Goal: Information Seeking & Learning: Learn about a topic

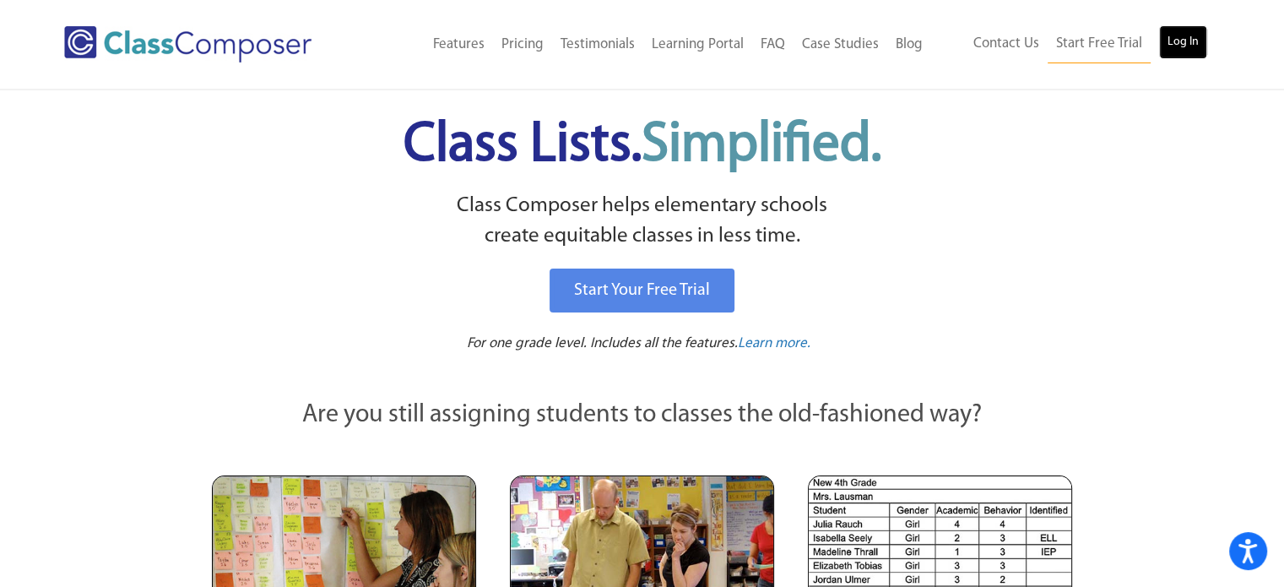
click at [1188, 45] on link "Log In" at bounding box center [1183, 42] width 48 height 34
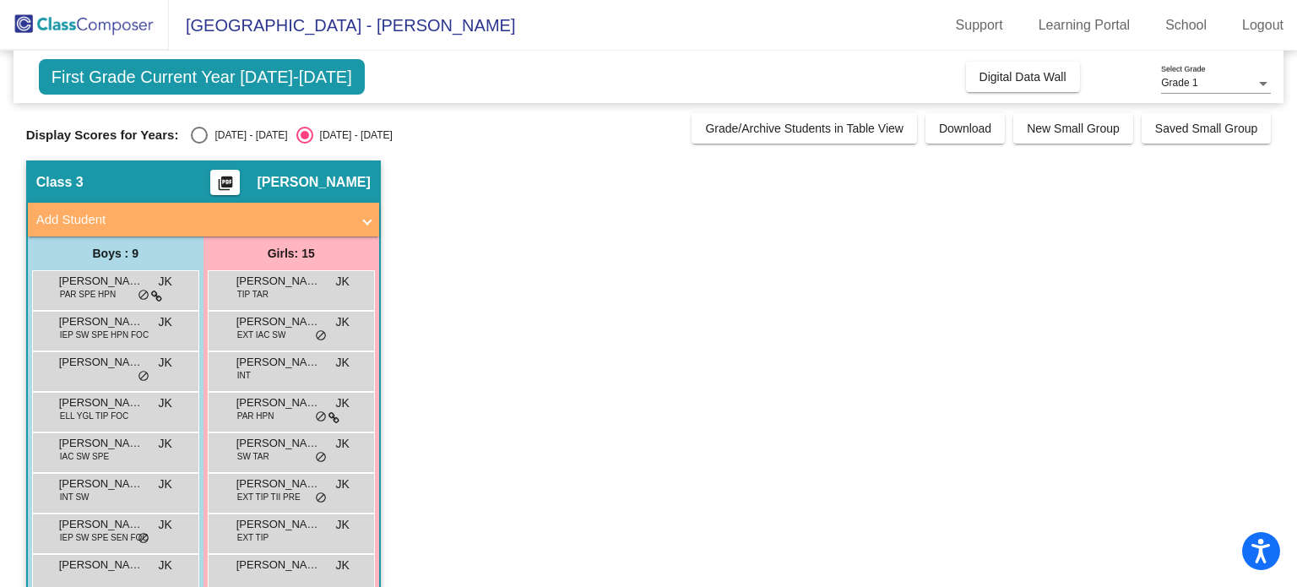
click at [198, 138] on div "Select an option" at bounding box center [199, 135] width 17 height 17
click at [198, 143] on input "[DATE] - [DATE]" at bounding box center [198, 143] width 1 height 1
radio input "true"
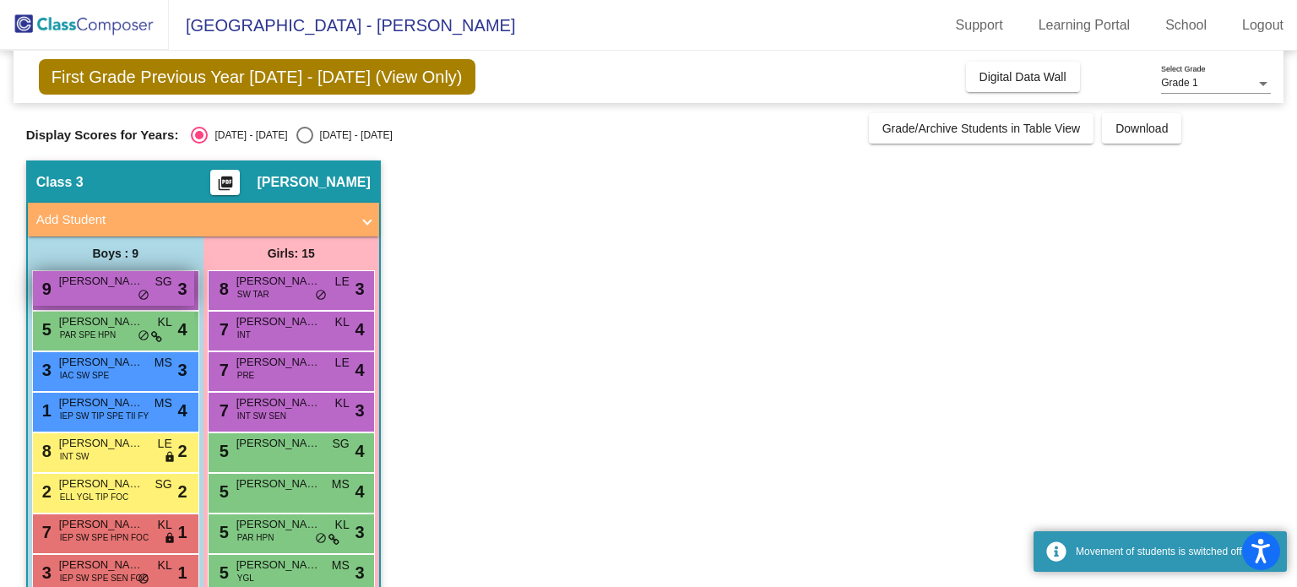
click at [79, 293] on div "9 [PERSON_NAME] SG lock do_not_disturb_alt 3" at bounding box center [113, 288] width 161 height 35
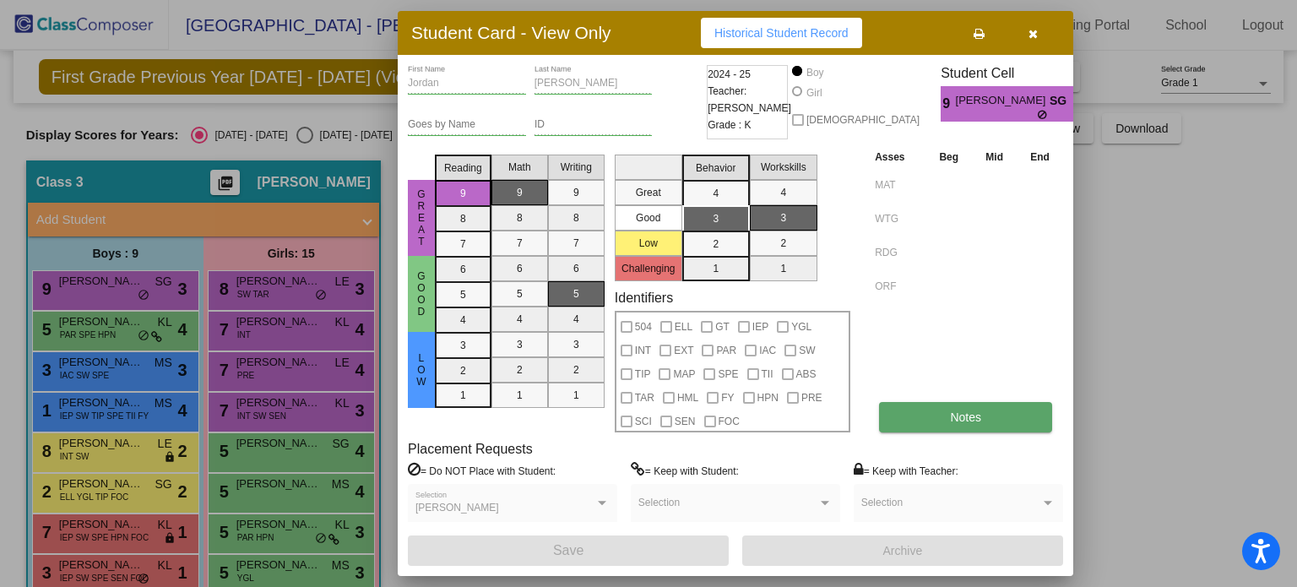
click at [932, 414] on button "Notes" at bounding box center [965, 417] width 173 height 30
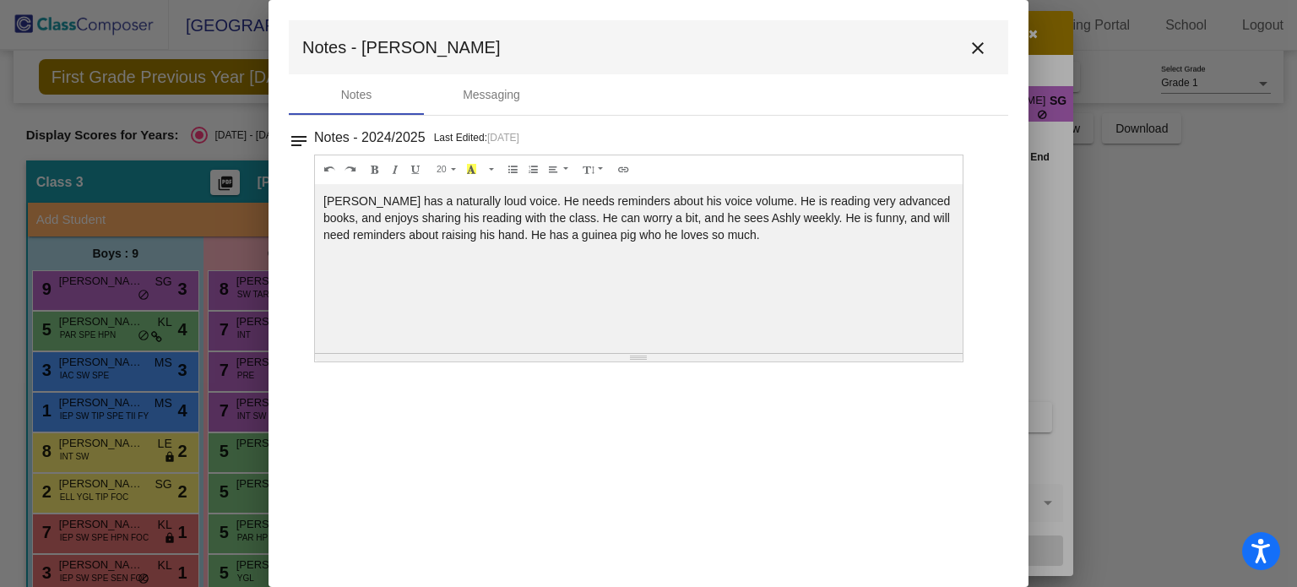
click at [999, 41] on mat-toolbar "Notes - Jordan close" at bounding box center [648, 47] width 719 height 54
click at [979, 47] on mat-icon "close" at bounding box center [977, 48] width 20 height 20
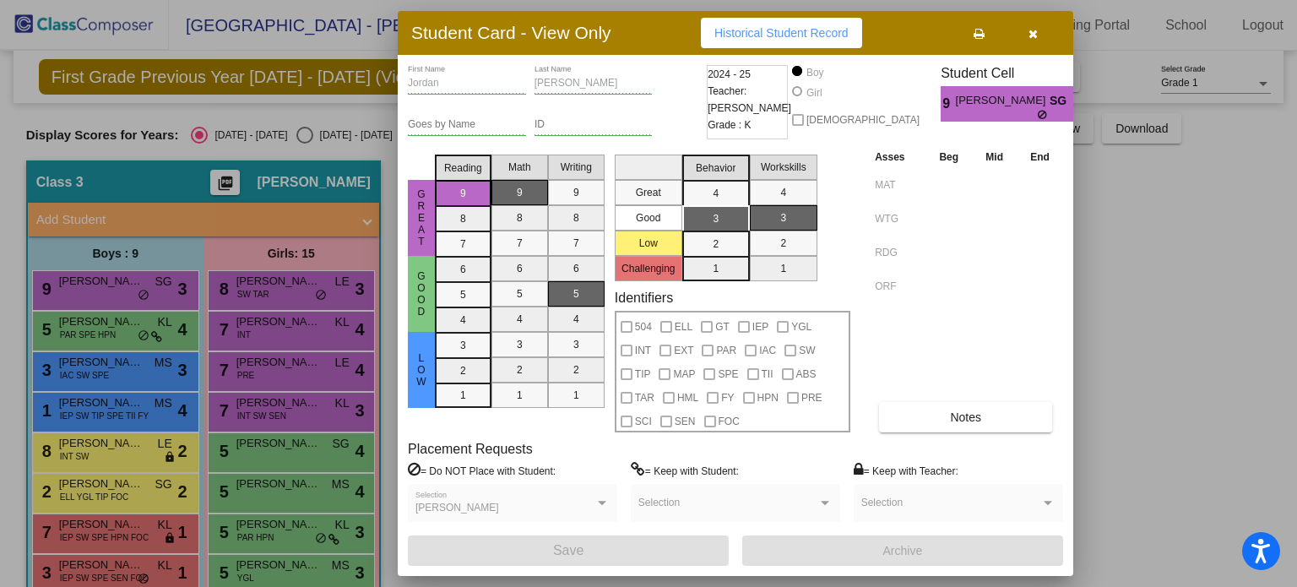
click at [122, 373] on div at bounding box center [648, 293] width 1297 height 587
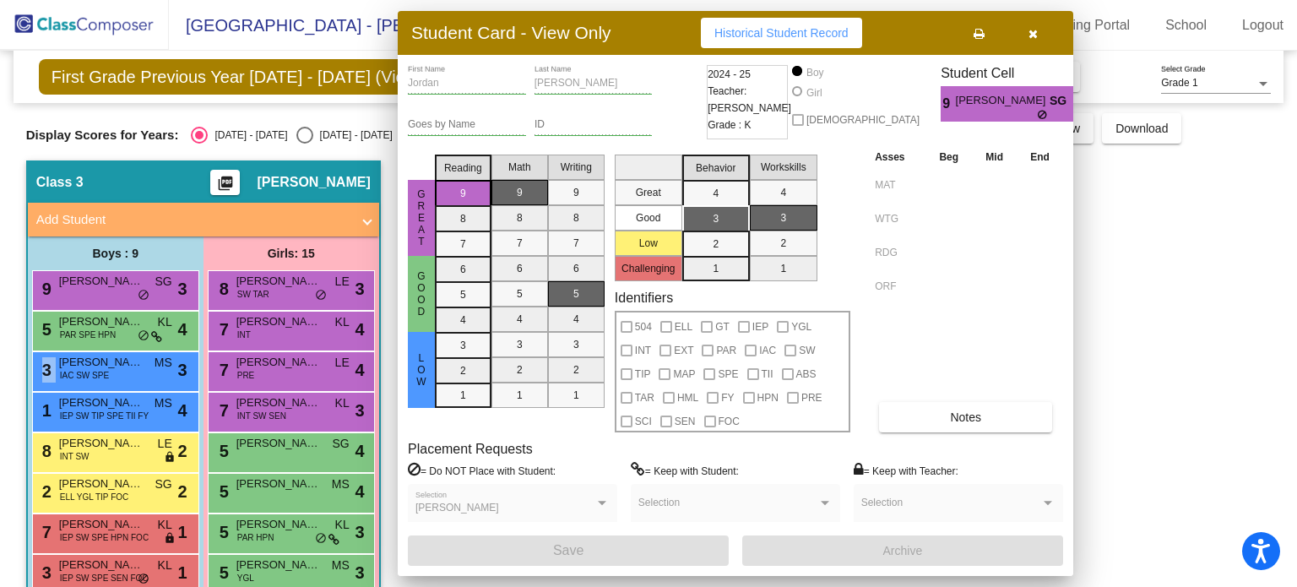
click at [122, 373] on div "3 [PERSON_NAME] [PERSON_NAME] IAC SW SPE MS lock do_not_disturb_alt 3" at bounding box center [113, 369] width 161 height 35
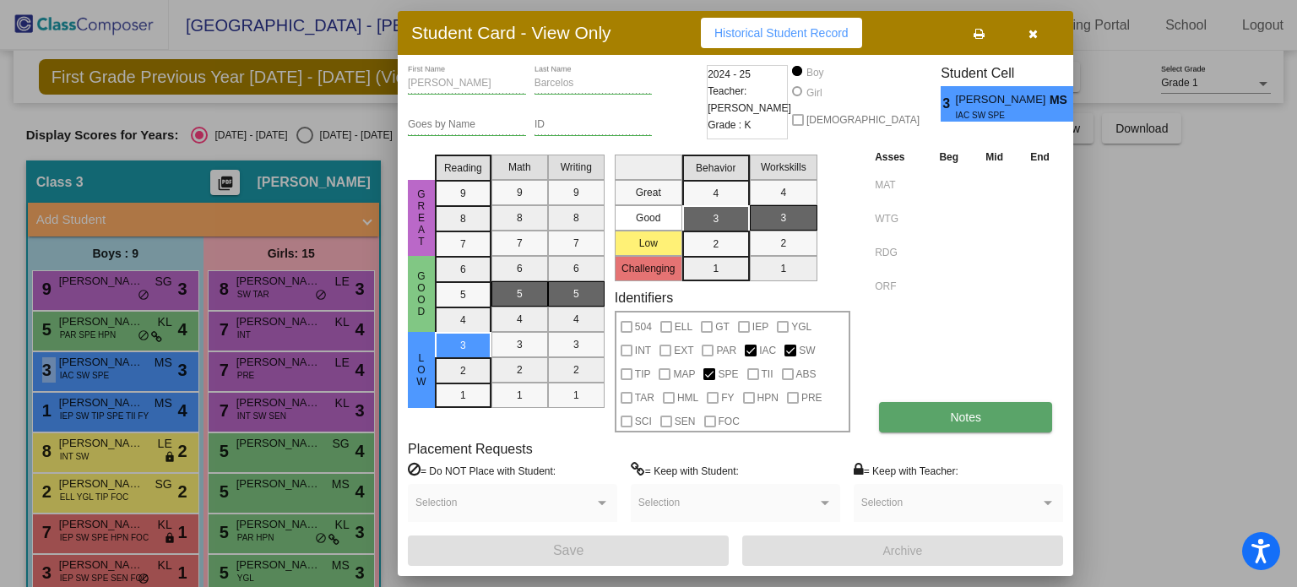
click at [938, 423] on button "Notes" at bounding box center [965, 417] width 173 height 30
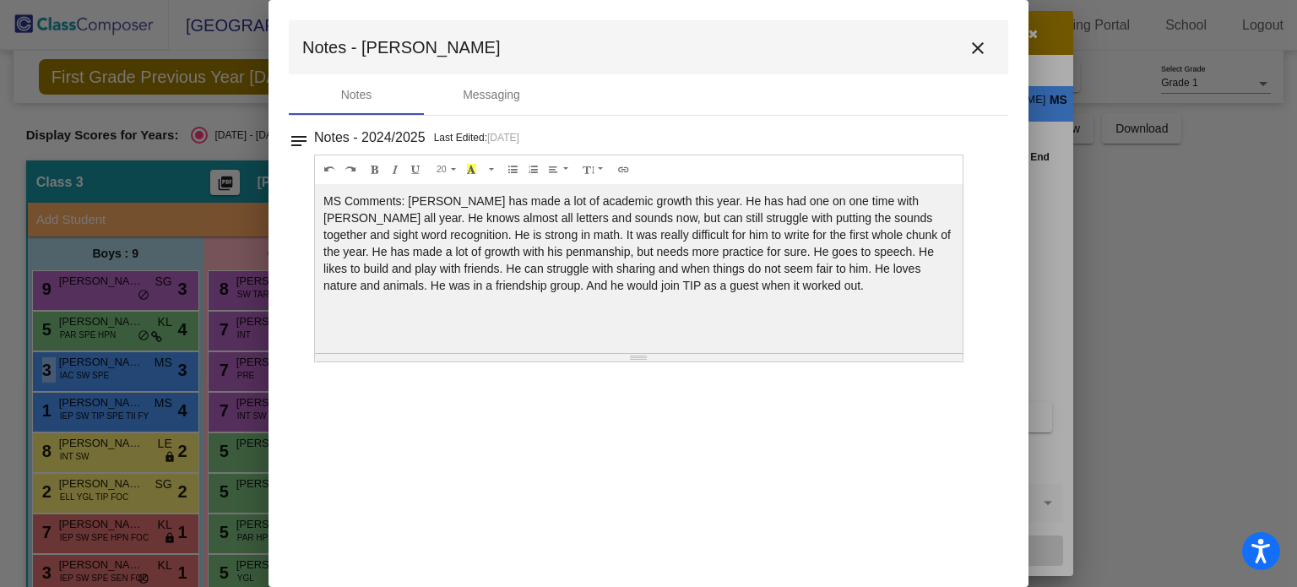
click at [972, 44] on mat-icon "close" at bounding box center [977, 48] width 20 height 20
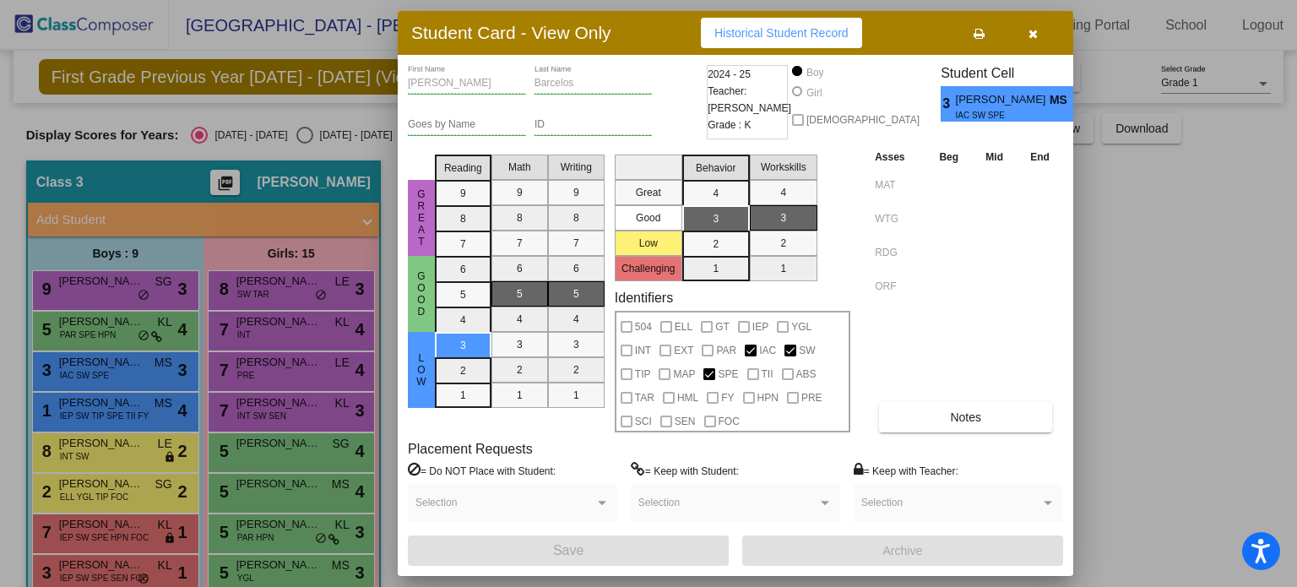
click at [87, 414] on div at bounding box center [648, 293] width 1297 height 587
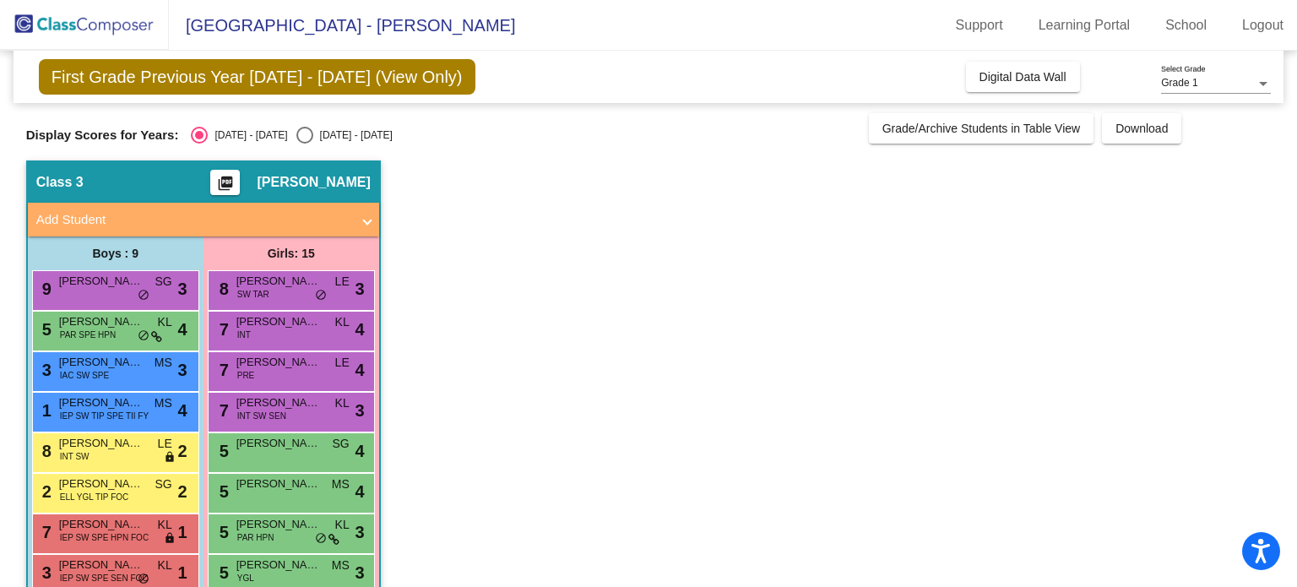
click at [87, 414] on span "IEP SW TIP SPE TII FY" at bounding box center [104, 415] width 89 height 13
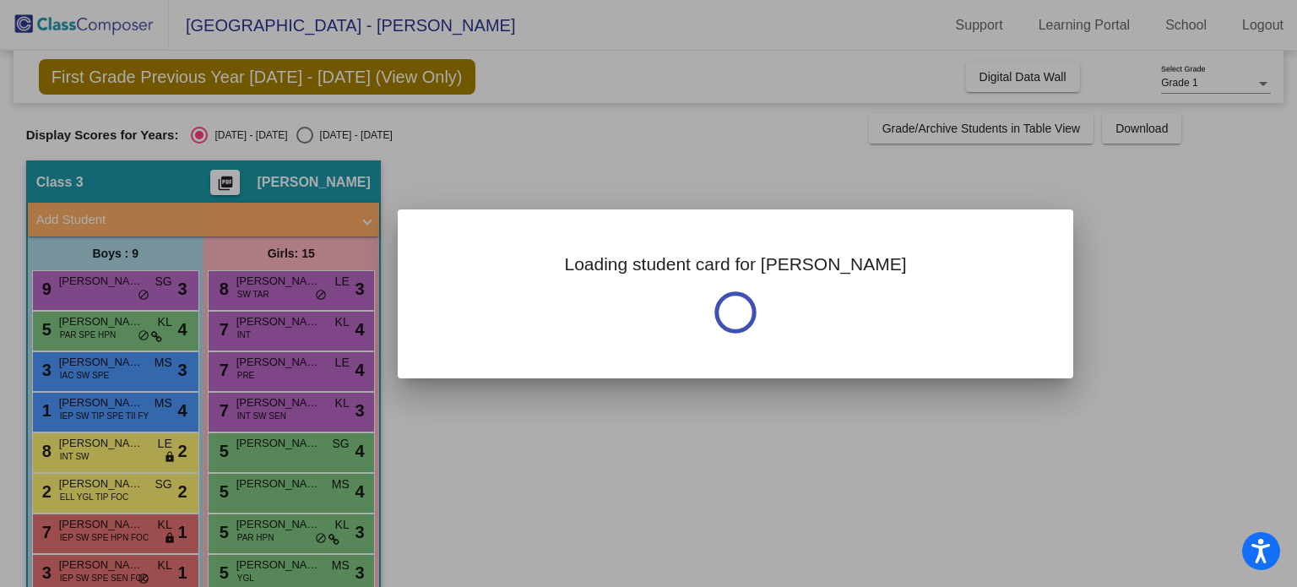
click at [87, 414] on div at bounding box center [648, 293] width 1297 height 587
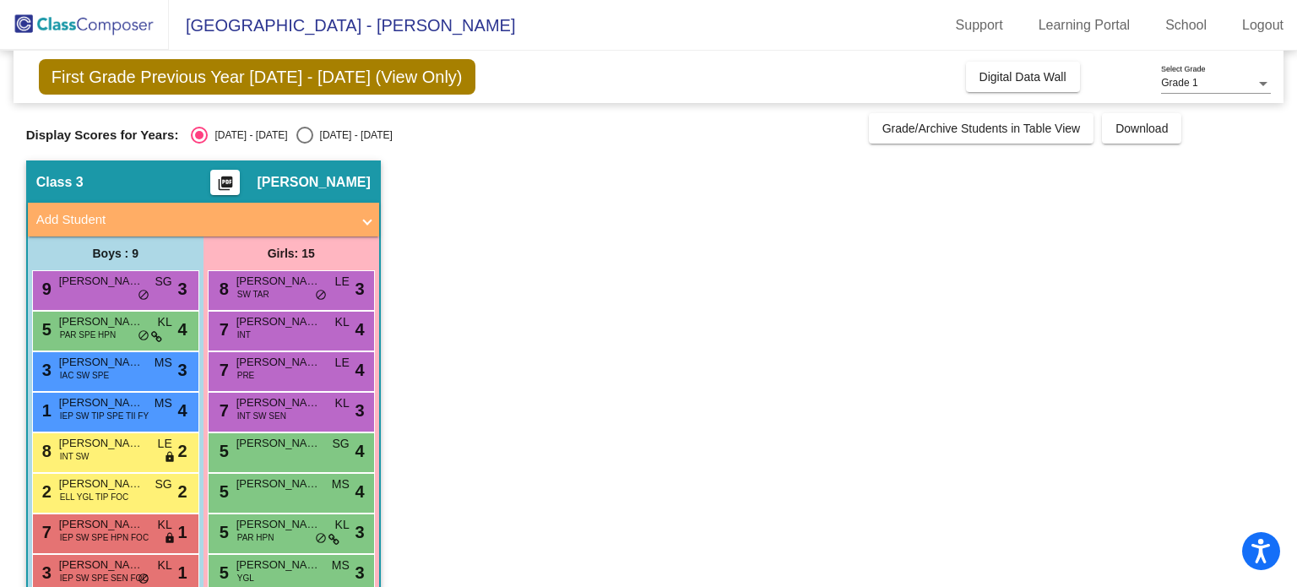
click at [87, 414] on span "IEP SW TIP SPE TII FY" at bounding box center [104, 415] width 89 height 13
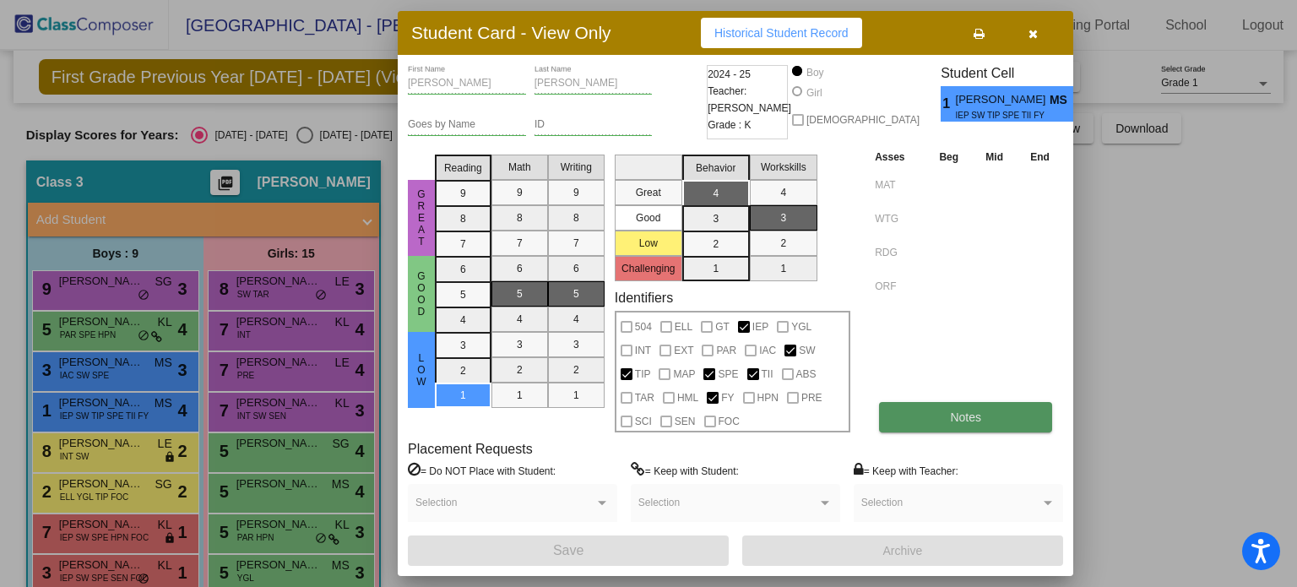
click at [939, 412] on button "Notes" at bounding box center [965, 417] width 173 height 30
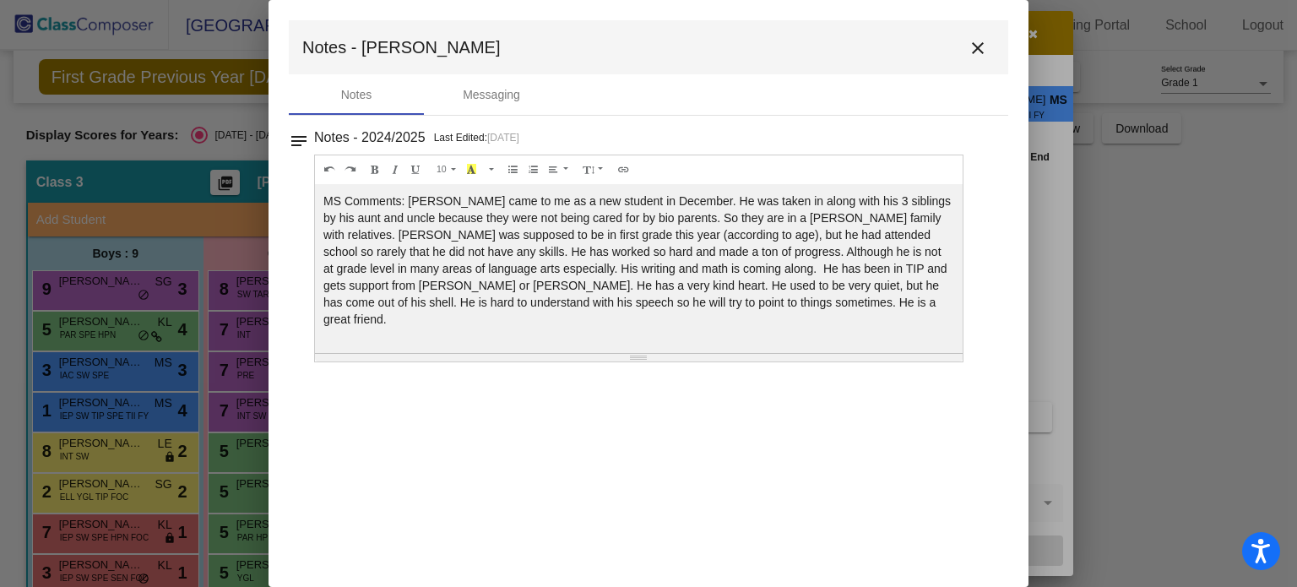
click at [981, 46] on mat-icon "close" at bounding box center [977, 48] width 20 height 20
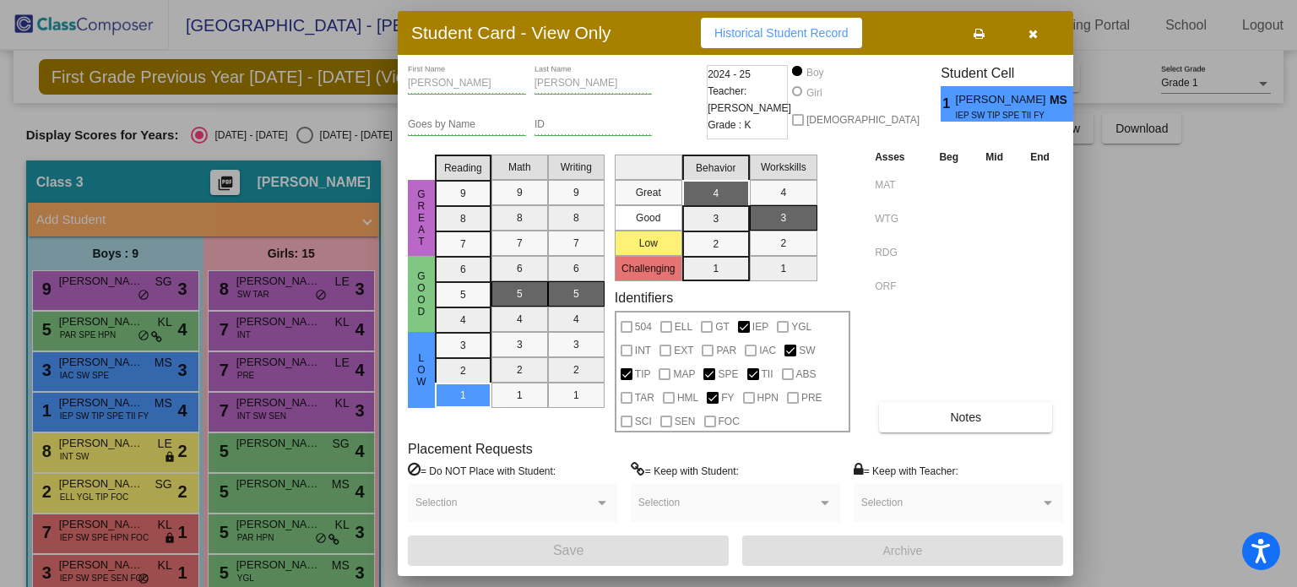
click at [106, 447] on div at bounding box center [648, 293] width 1297 height 587
click at [106, 447] on span "[PERSON_NAME]" at bounding box center [101, 443] width 84 height 17
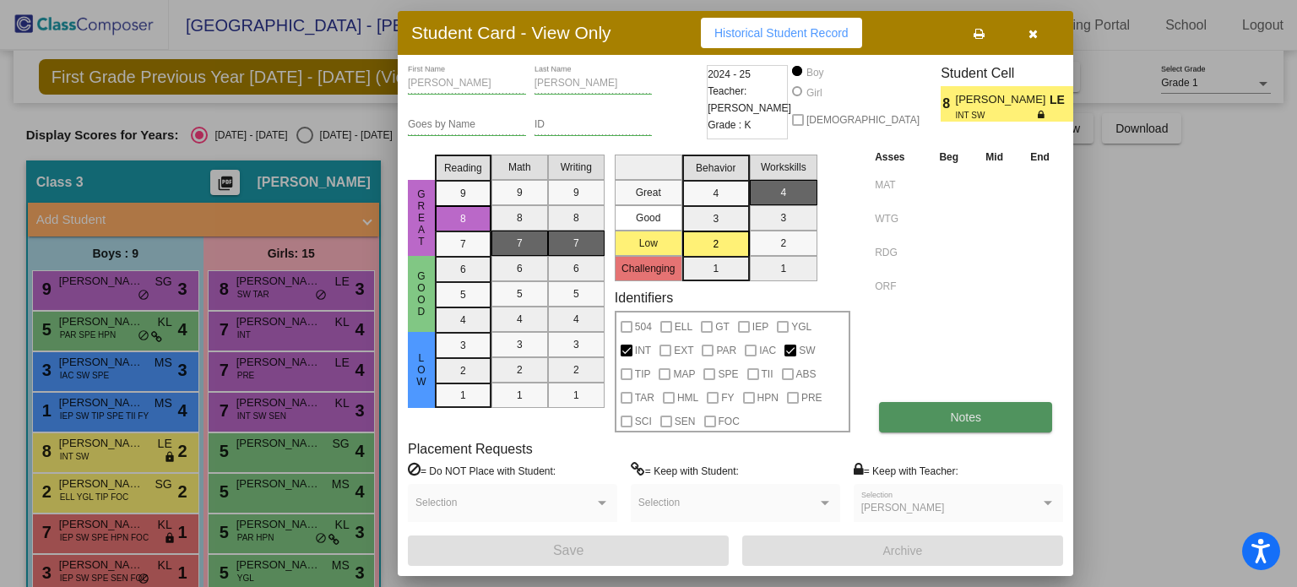
click at [927, 409] on button "Notes" at bounding box center [965, 417] width 173 height 30
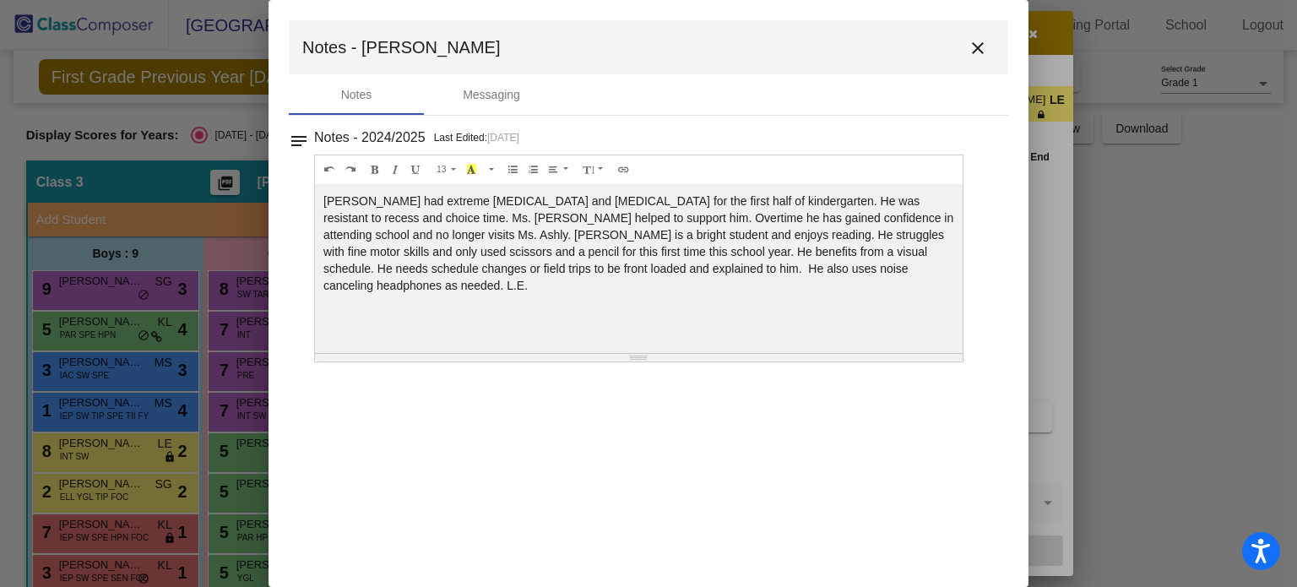
click at [982, 46] on mat-icon "close" at bounding box center [977, 48] width 20 height 20
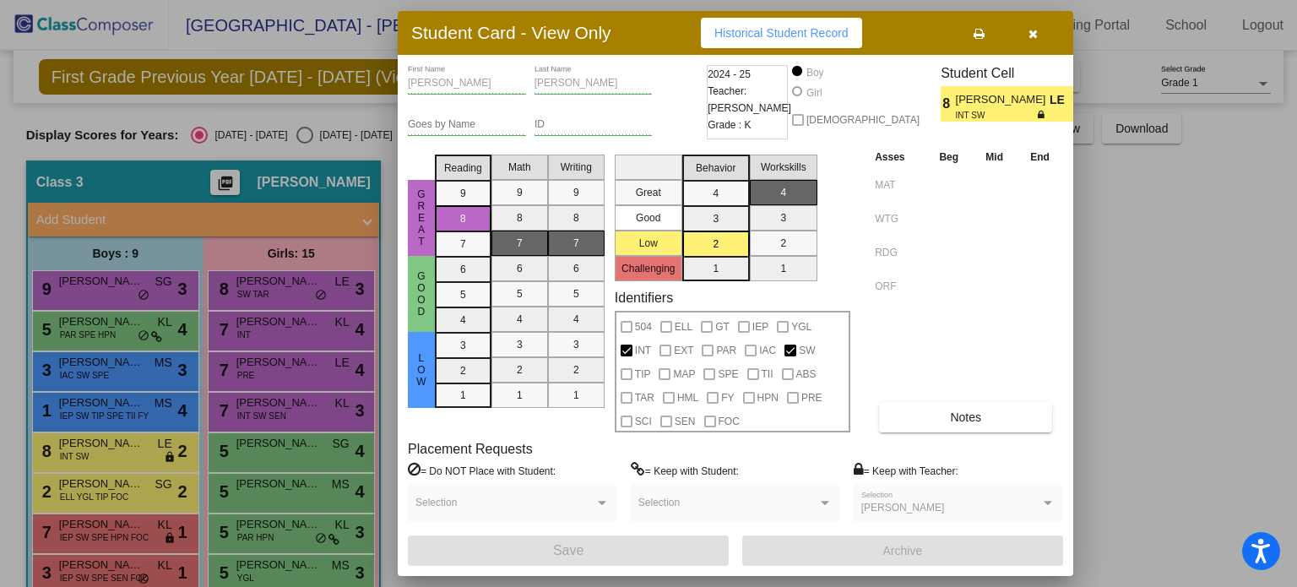
click at [105, 485] on div at bounding box center [648, 293] width 1297 height 587
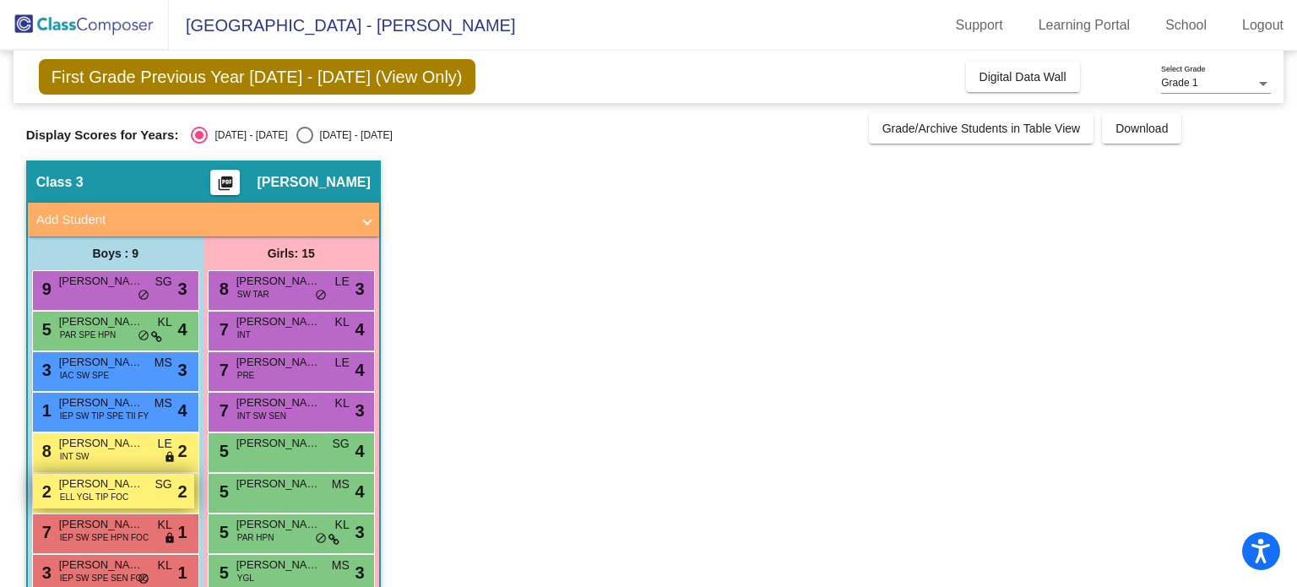
click at [67, 490] on span "ELL YGL TIP FOC" at bounding box center [94, 496] width 69 height 13
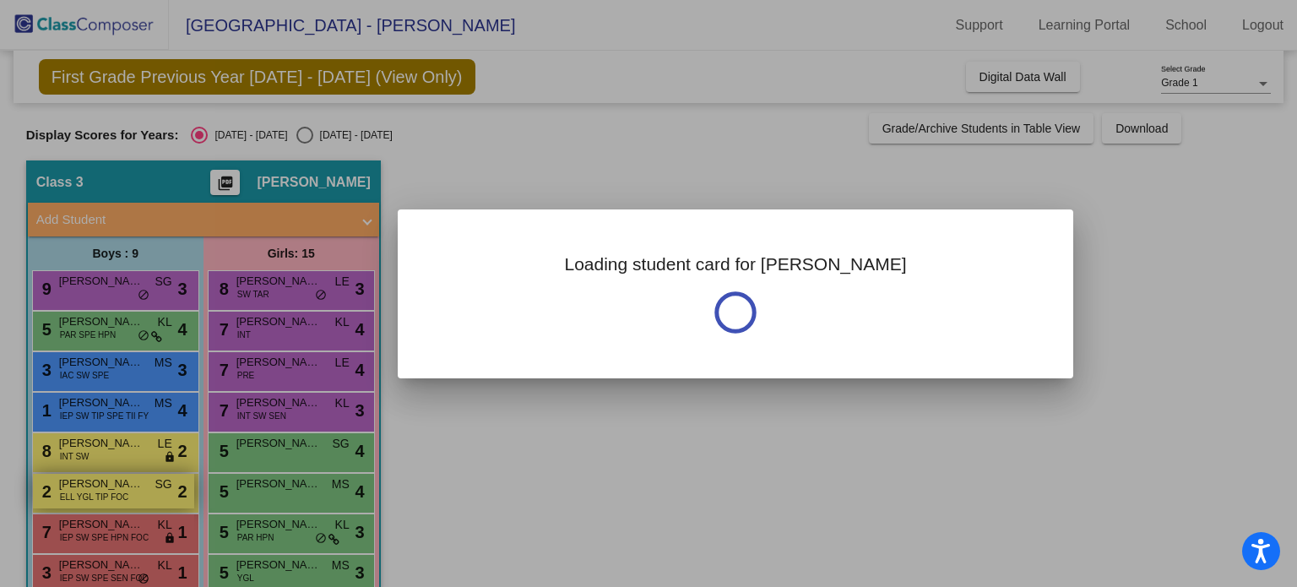
click at [67, 489] on div at bounding box center [648, 293] width 1297 height 587
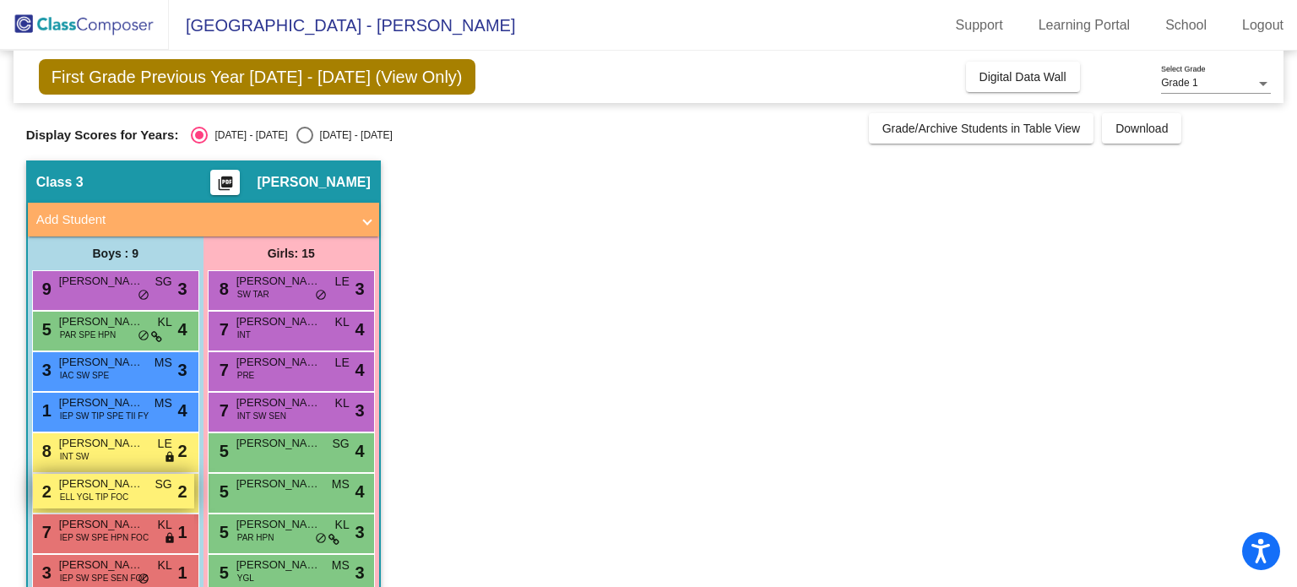
click at [153, 486] on div "2 [PERSON_NAME] ELL YGL TIP FOC SG lock do_not_disturb_alt 2" at bounding box center [113, 491] width 161 height 35
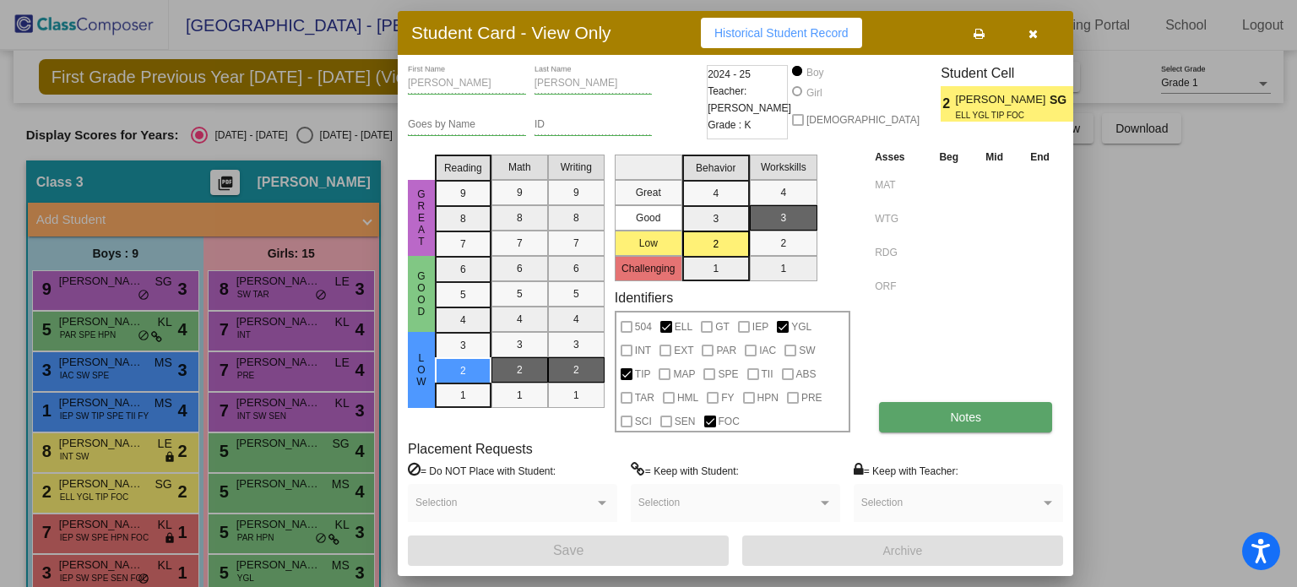
click at [948, 407] on button "Notes" at bounding box center [965, 417] width 173 height 30
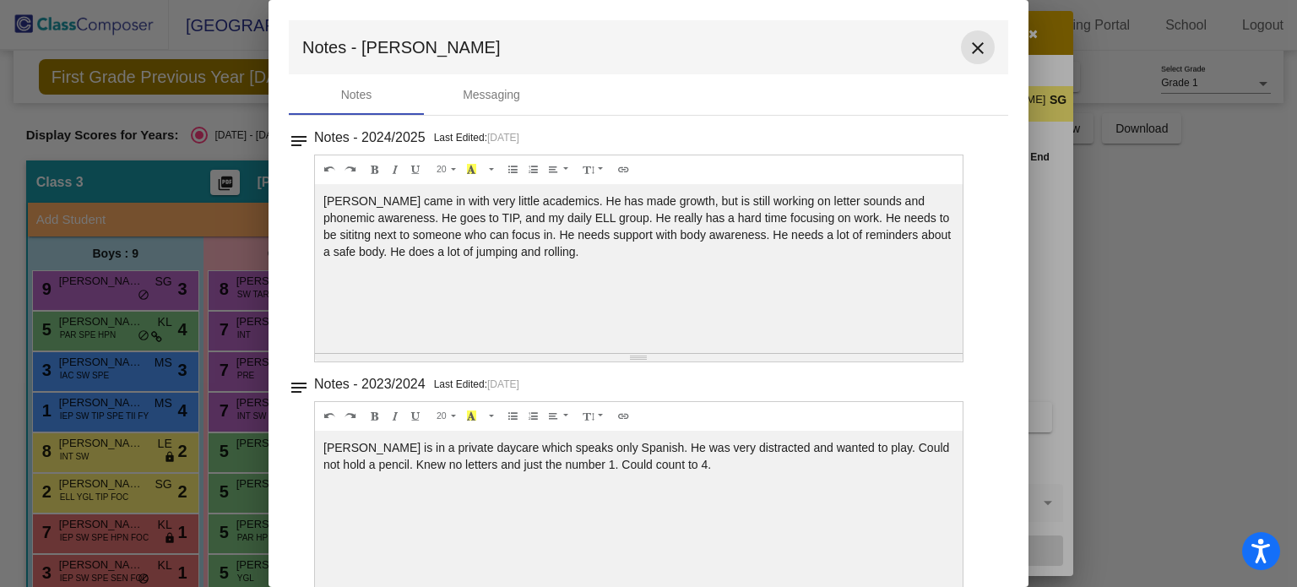
click at [972, 47] on mat-icon "close" at bounding box center [977, 48] width 20 height 20
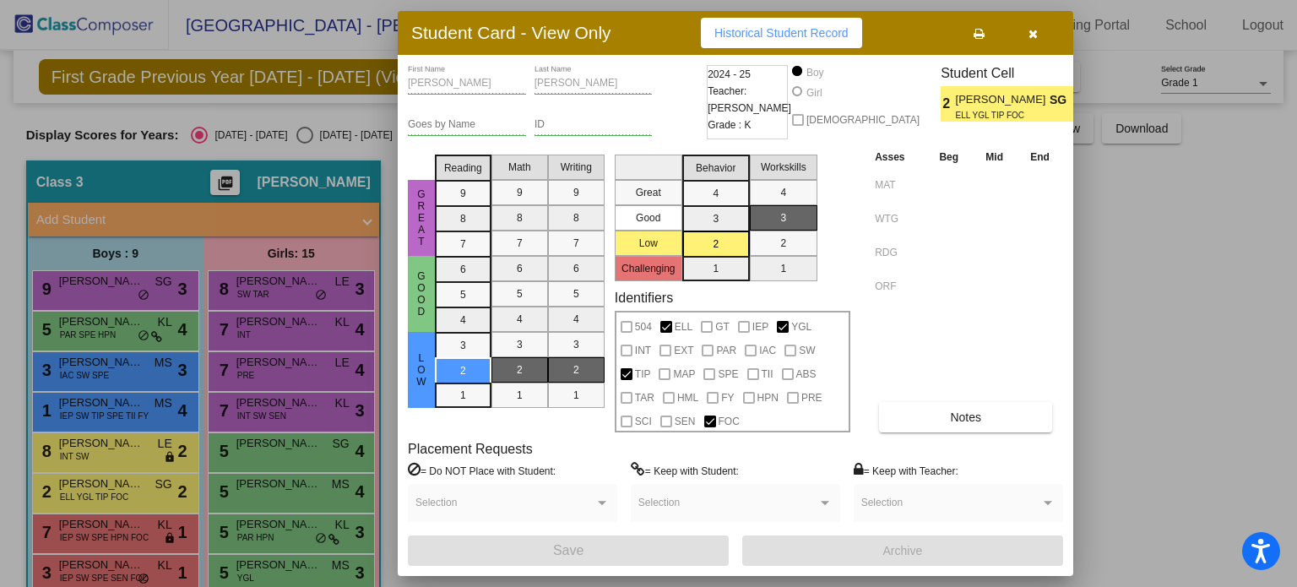
click at [89, 566] on div at bounding box center [648, 293] width 1297 height 587
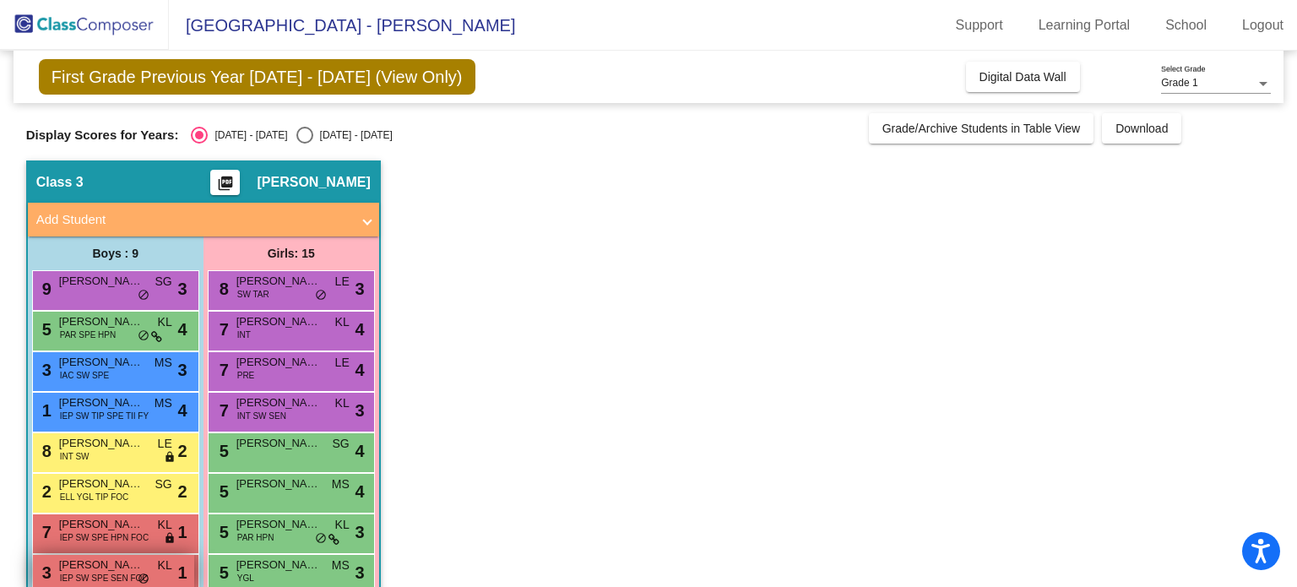
click at [91, 565] on span "[PERSON_NAME]" at bounding box center [101, 564] width 84 height 17
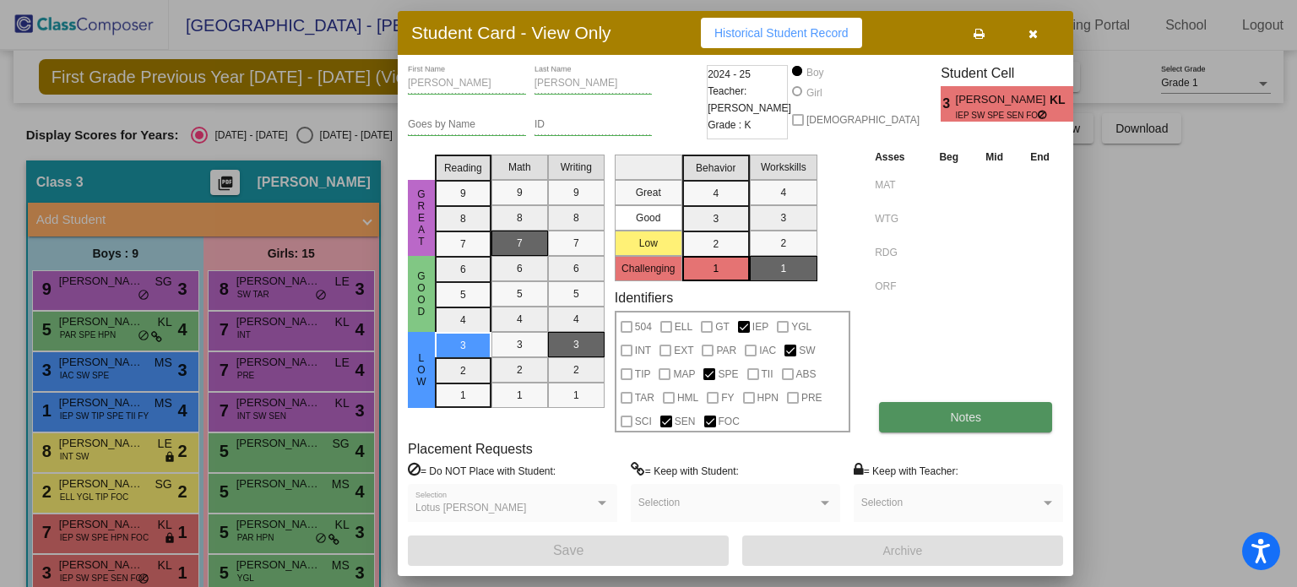
click at [950, 411] on span "Notes" at bounding box center [965, 417] width 31 height 14
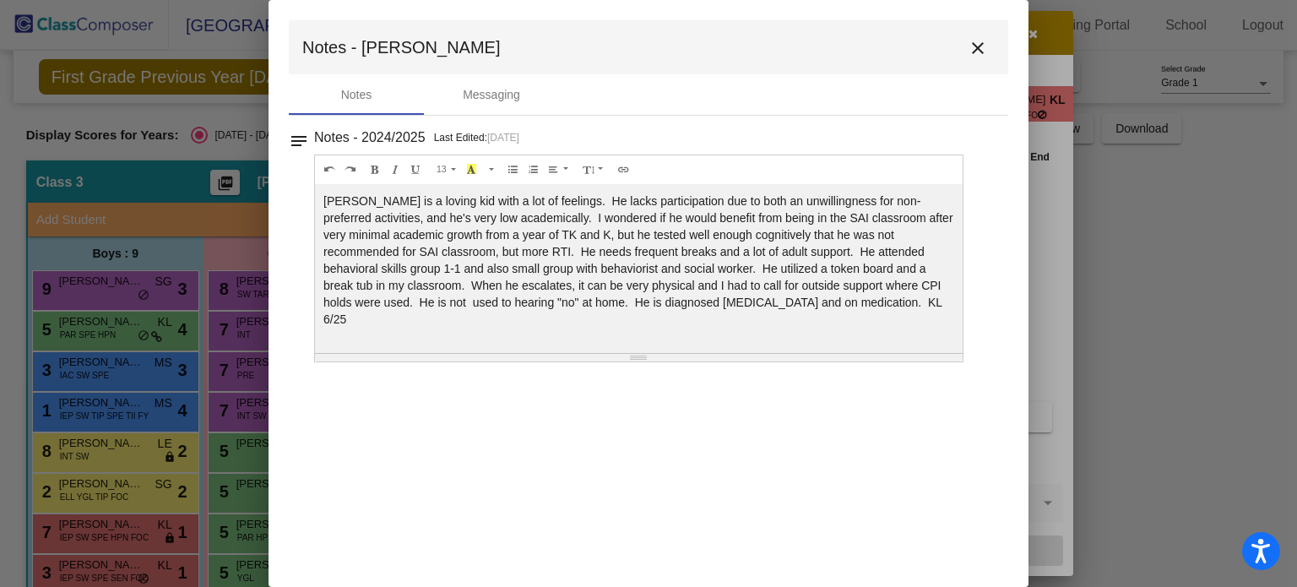
click at [972, 47] on mat-icon "close" at bounding box center [977, 48] width 20 height 20
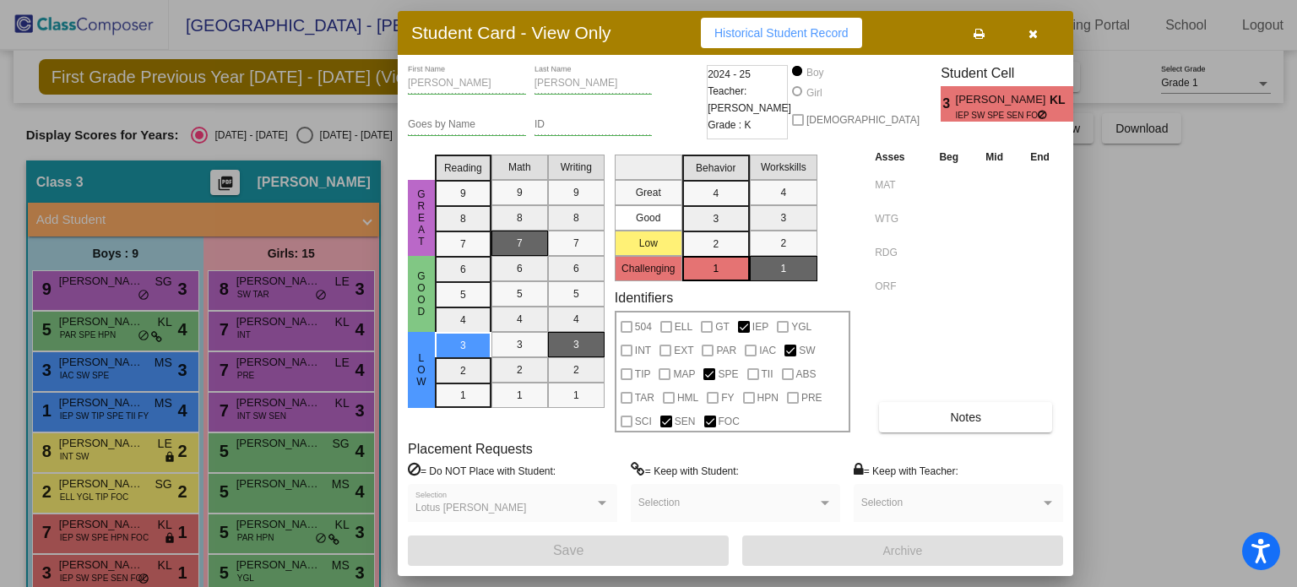
click at [291, 280] on div at bounding box center [648, 293] width 1297 height 587
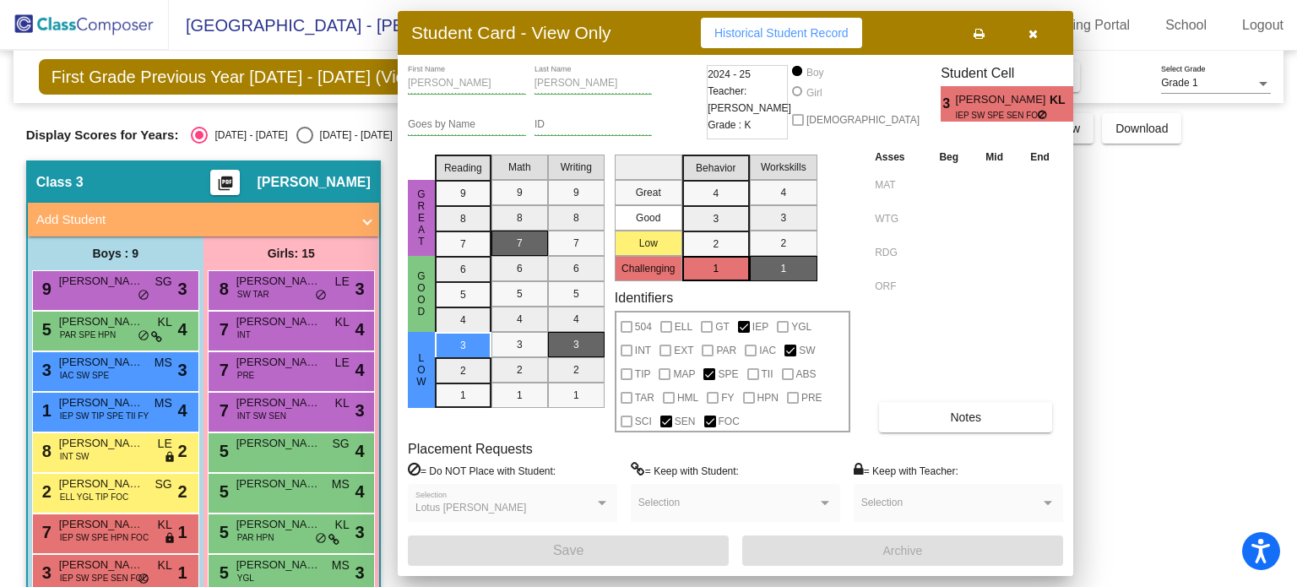
click at [291, 280] on span "[PERSON_NAME]" at bounding box center [278, 281] width 84 height 17
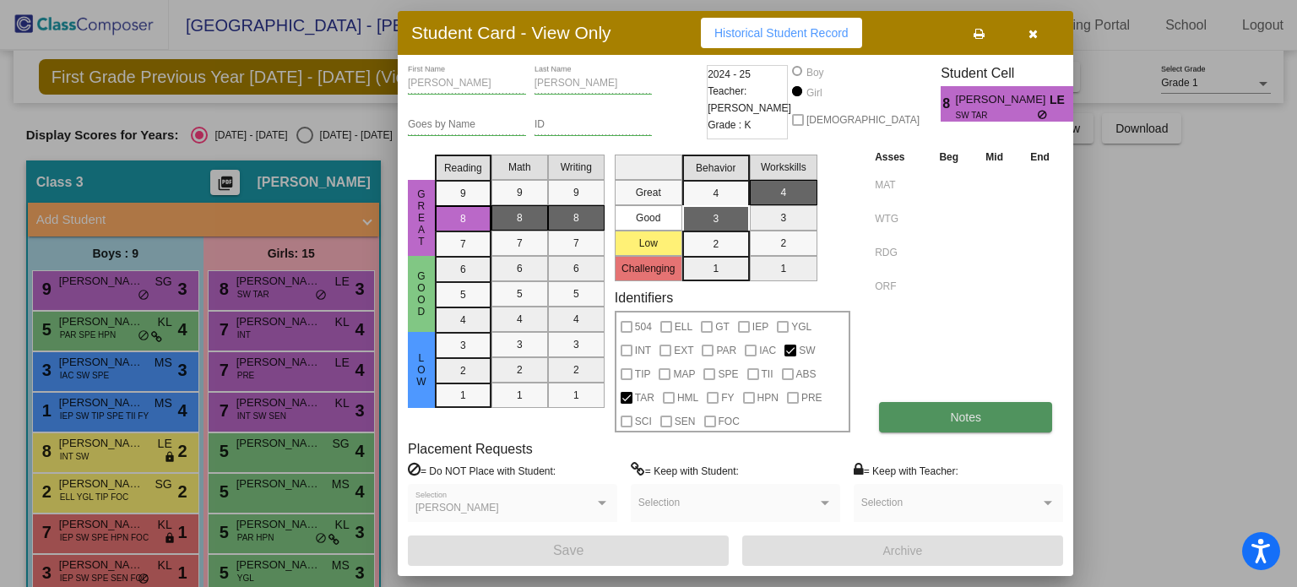
click at [925, 408] on button "Notes" at bounding box center [965, 417] width 173 height 30
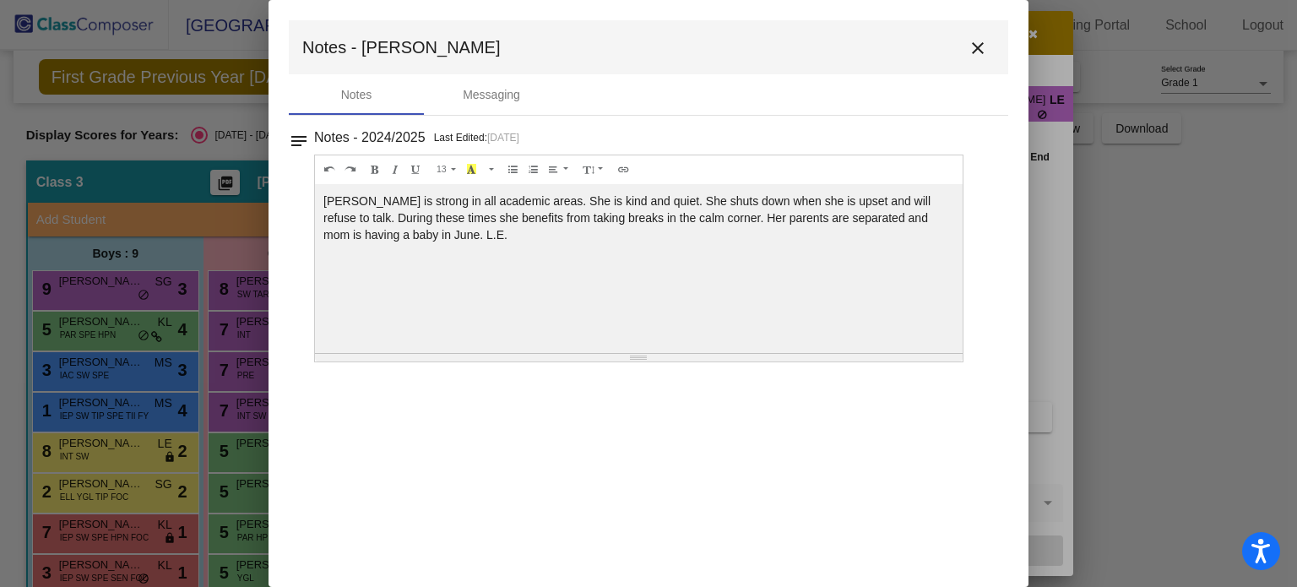
click at [978, 50] on mat-icon "close" at bounding box center [977, 48] width 20 height 20
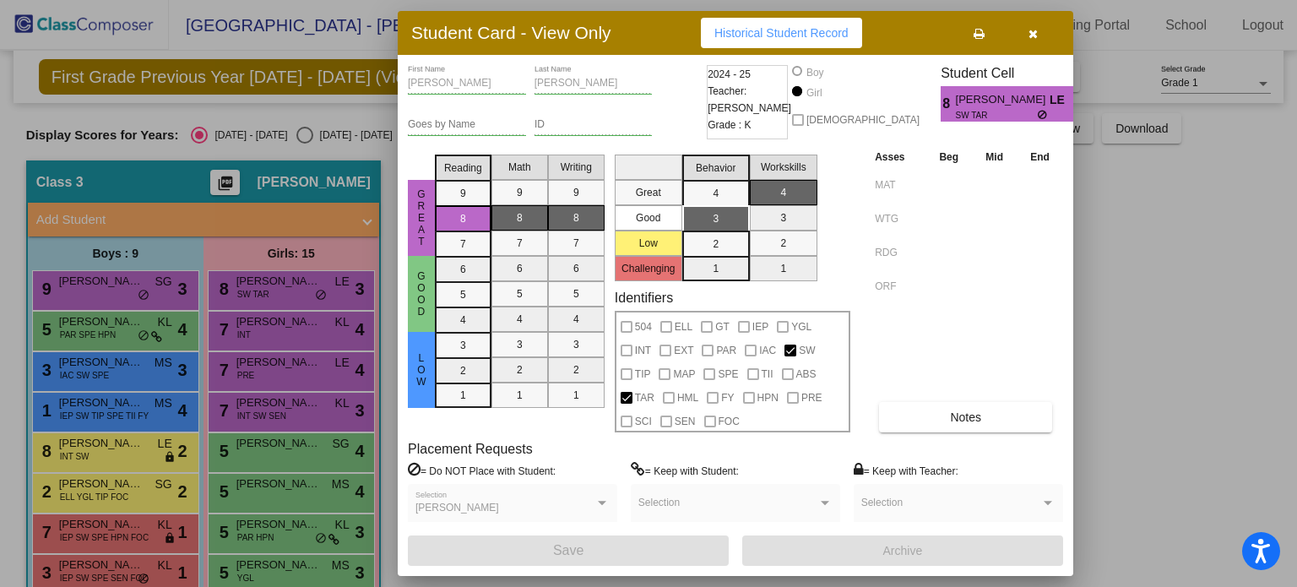
click at [258, 323] on div at bounding box center [648, 293] width 1297 height 587
click at [258, 323] on span "[PERSON_NAME]" at bounding box center [278, 321] width 84 height 17
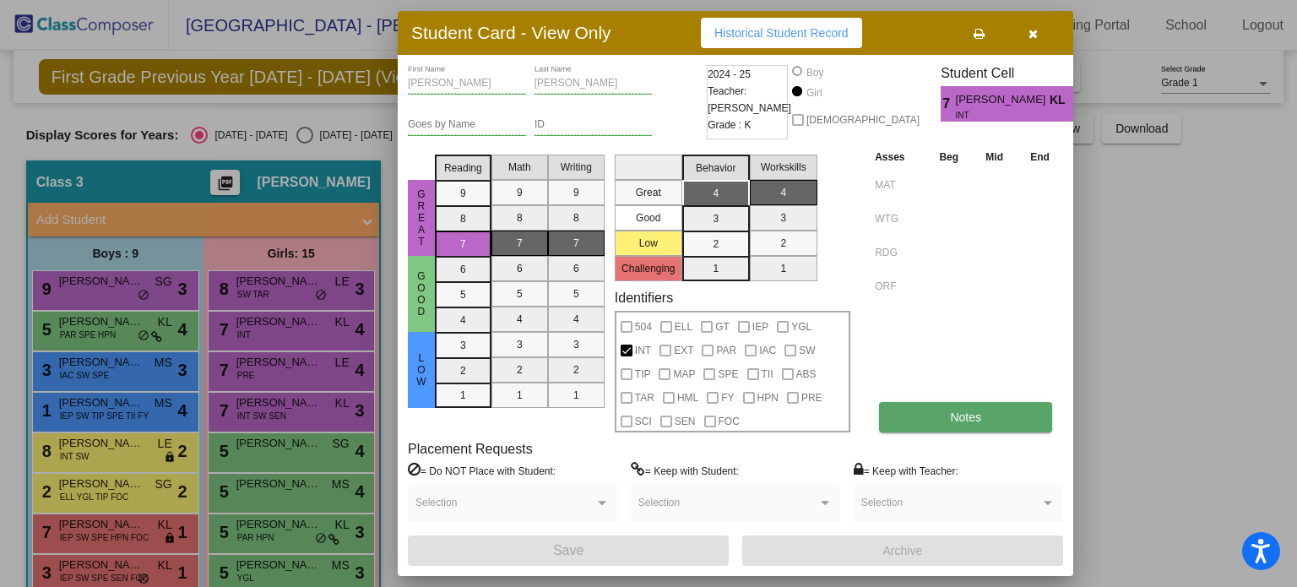
click at [924, 418] on button "Notes" at bounding box center [965, 417] width 173 height 30
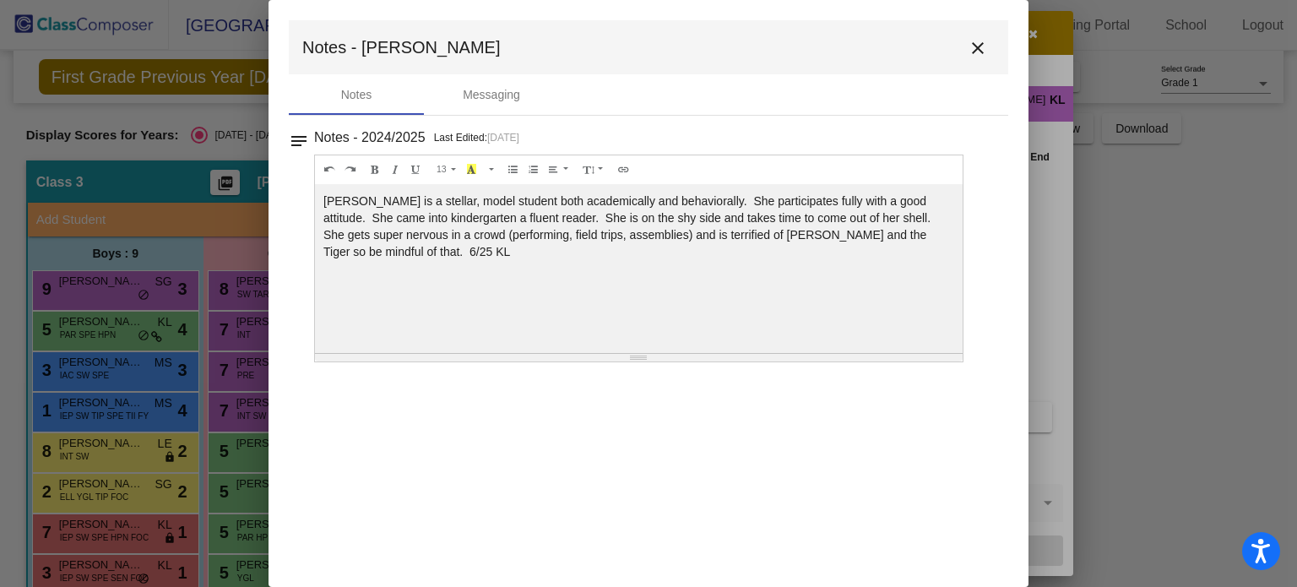
click at [972, 46] on mat-icon "close" at bounding box center [977, 48] width 20 height 20
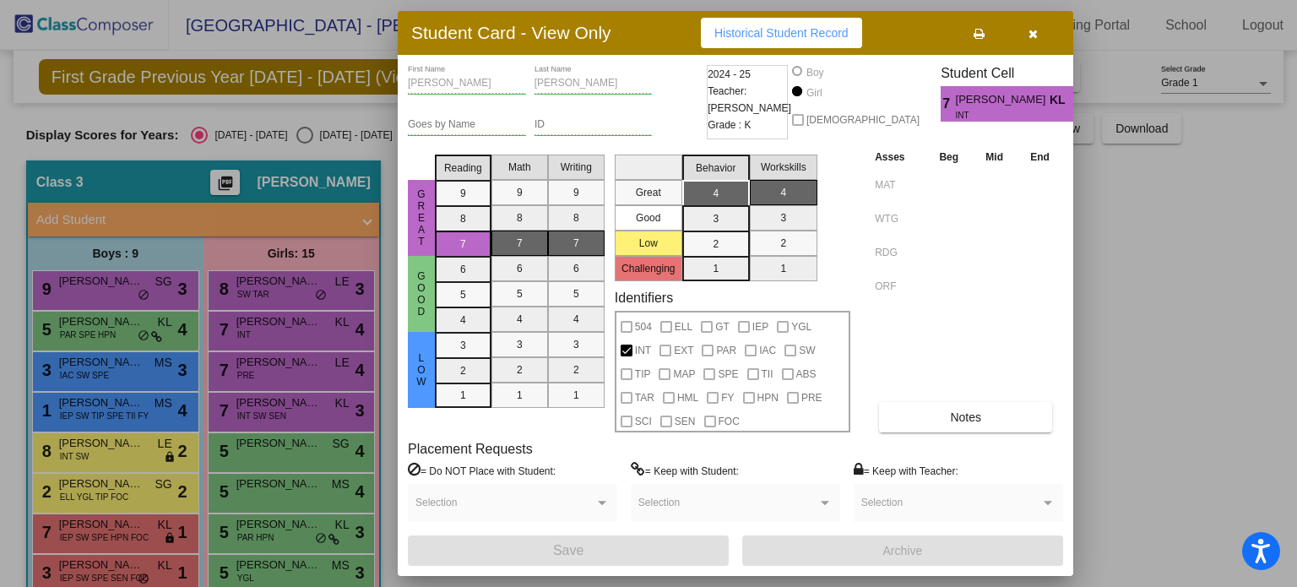
click at [270, 378] on div at bounding box center [648, 293] width 1297 height 587
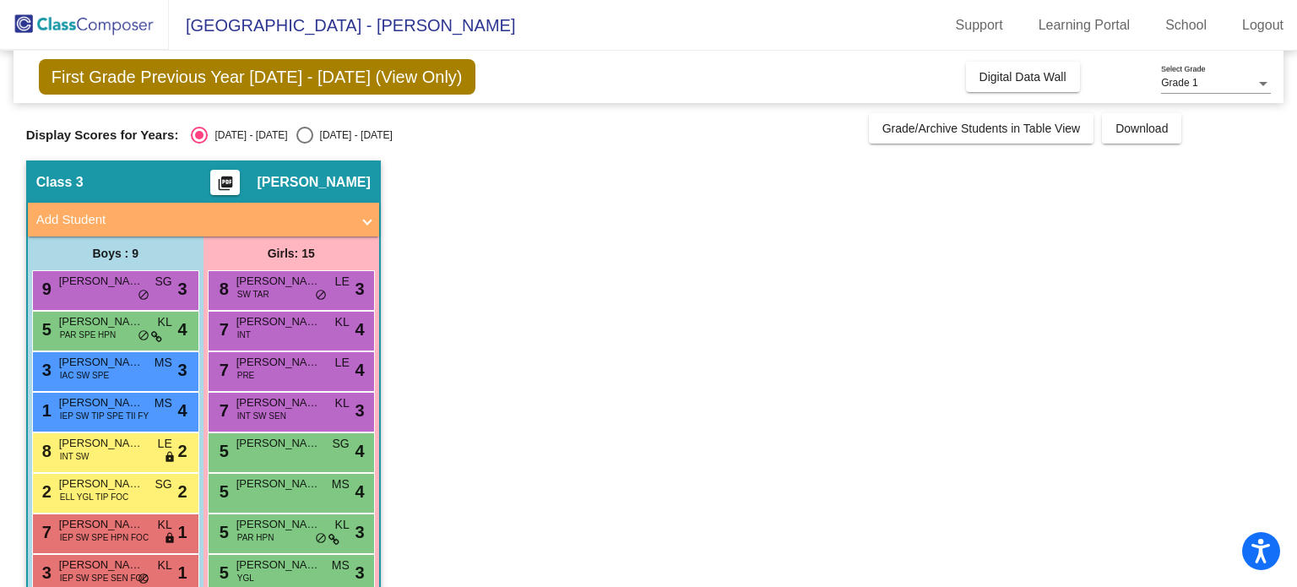
click at [270, 378] on div "7 [PERSON_NAME] PRE LE lock do_not_disturb_alt 4" at bounding box center [290, 369] width 161 height 35
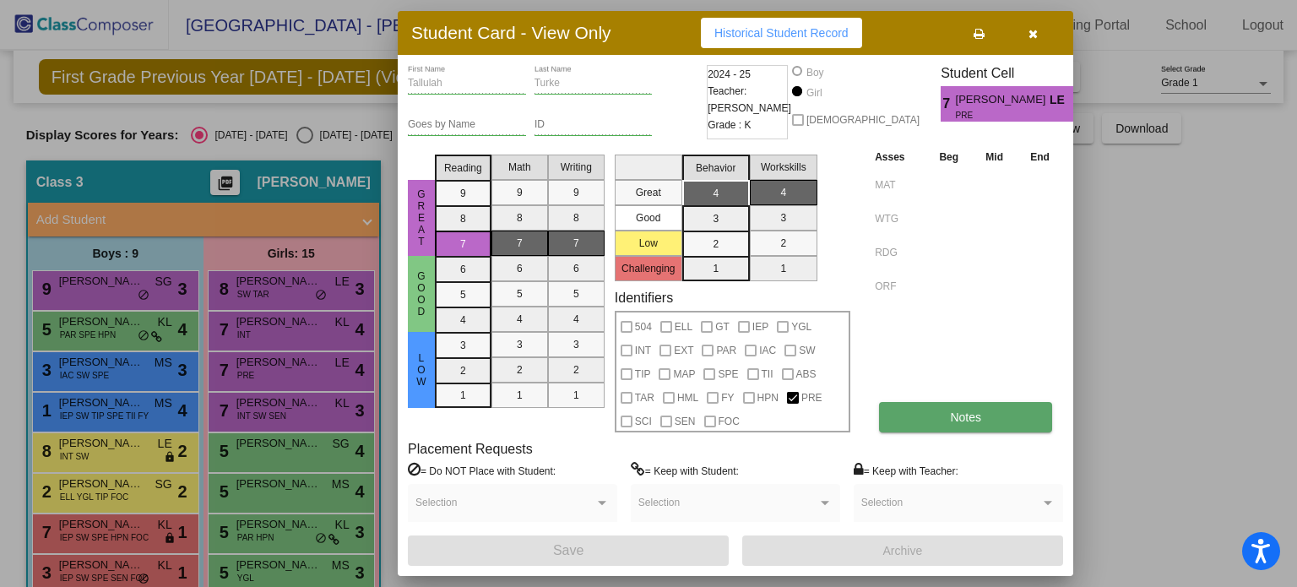
click at [929, 417] on button "Notes" at bounding box center [965, 417] width 173 height 30
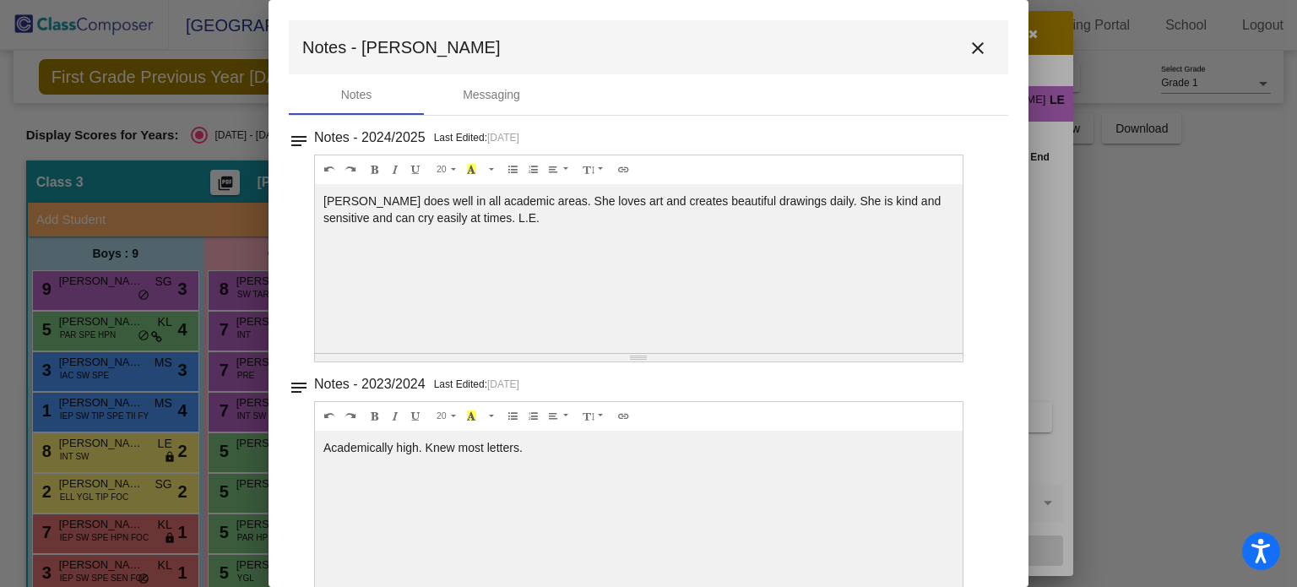
click at [969, 46] on mat-icon "close" at bounding box center [977, 48] width 20 height 20
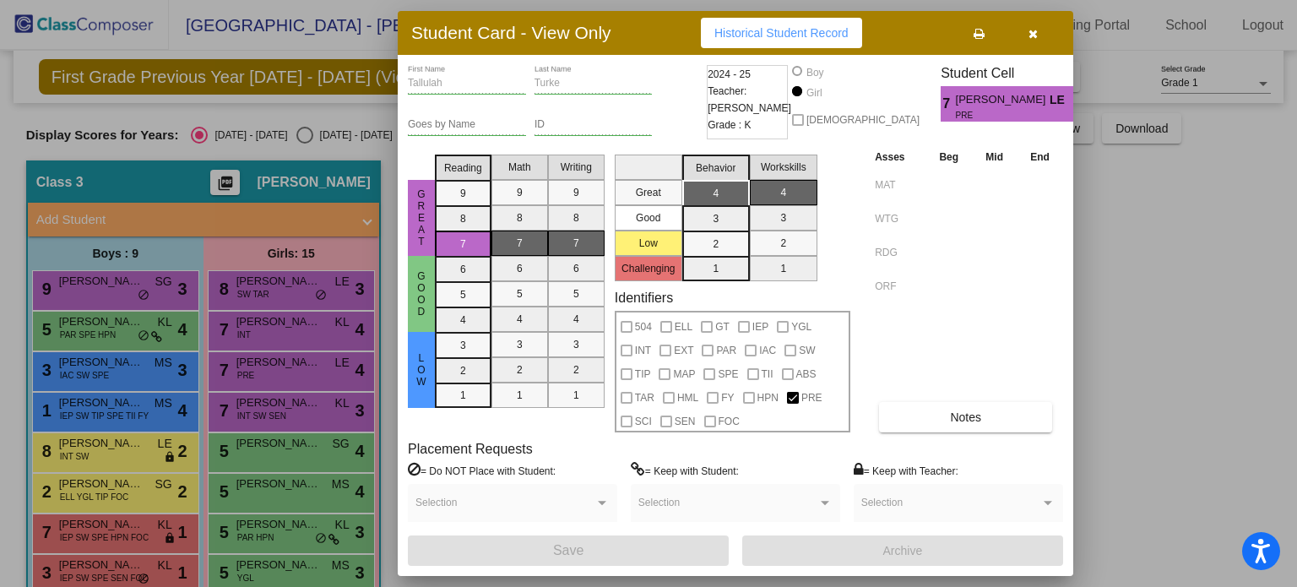
click at [270, 404] on div at bounding box center [648, 293] width 1297 height 587
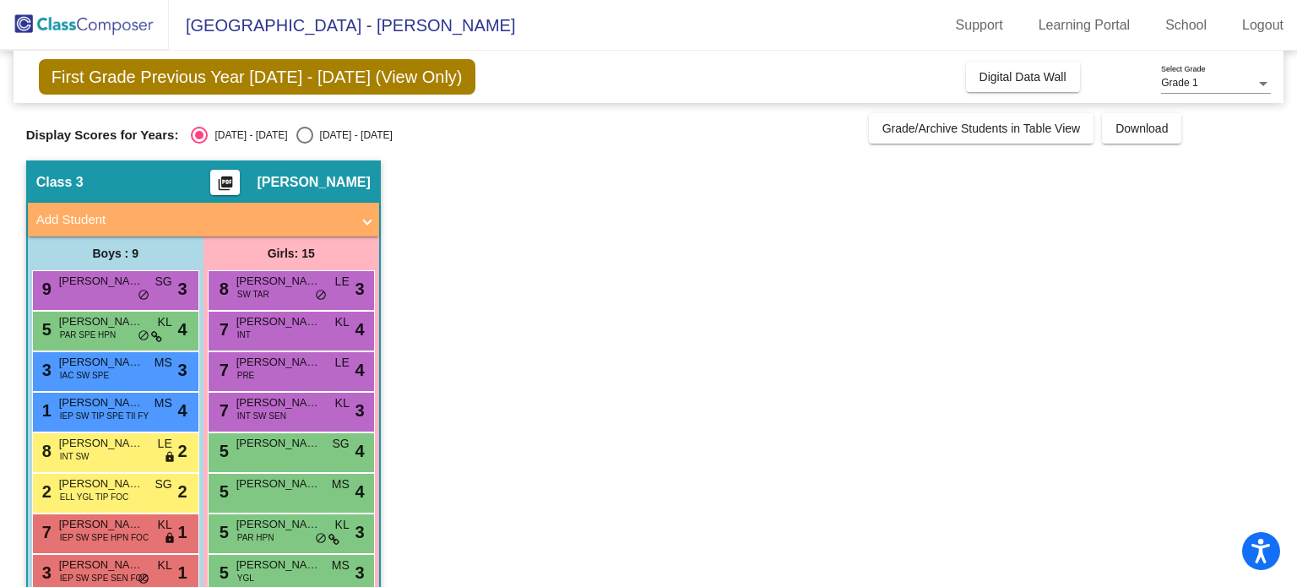
click at [270, 404] on span "[PERSON_NAME]" at bounding box center [278, 402] width 84 height 17
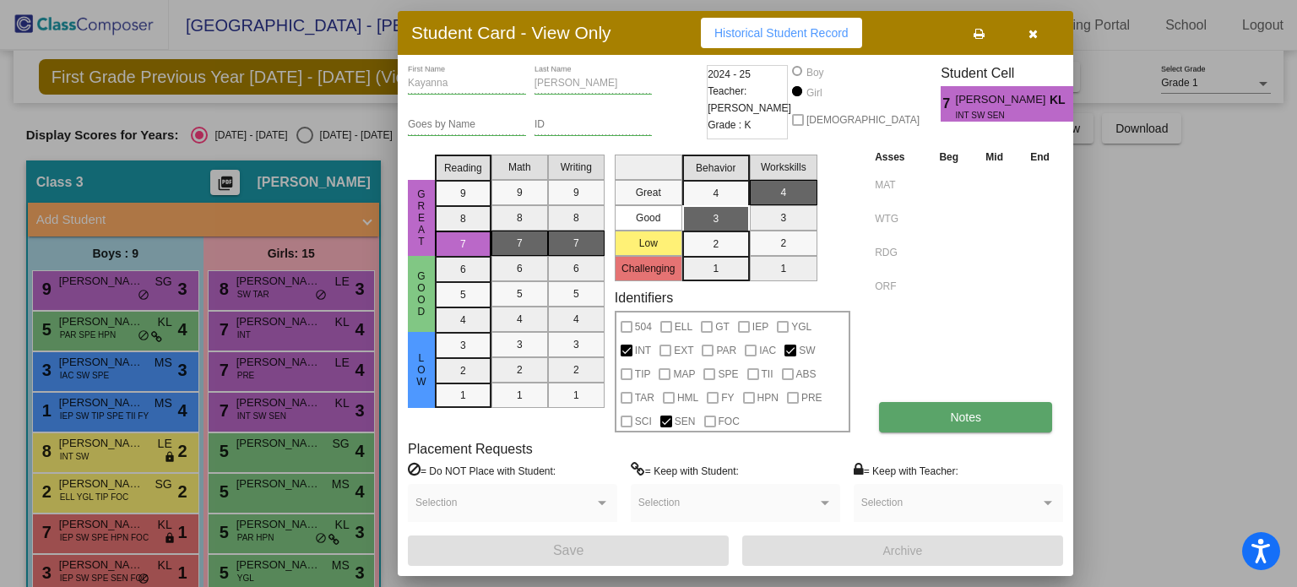
click at [939, 412] on button "Notes" at bounding box center [965, 417] width 173 height 30
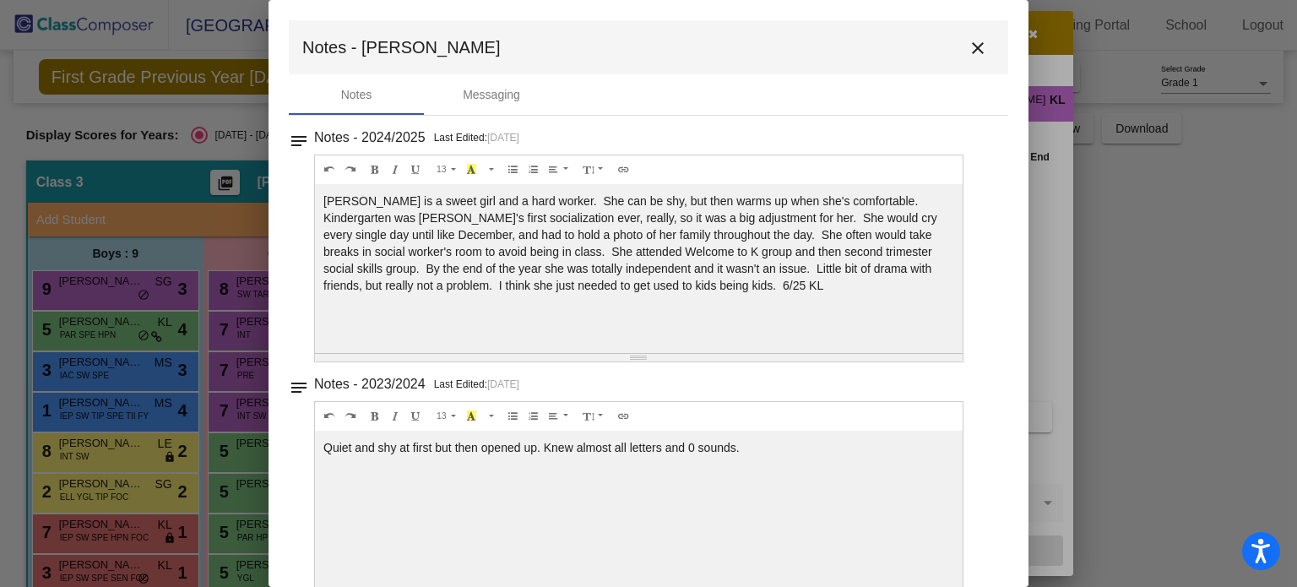
click at [970, 46] on mat-icon "close" at bounding box center [977, 48] width 20 height 20
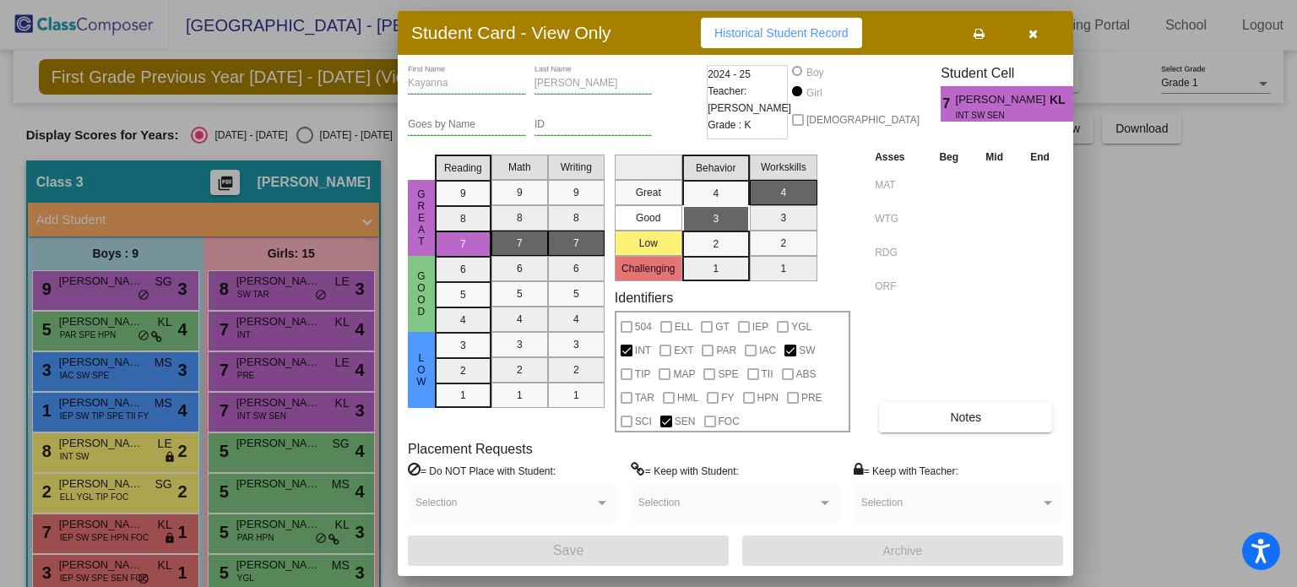
click at [1027, 16] on div "Student Card - View Only Historical Student Record" at bounding box center [735, 33] width 675 height 44
click at [1036, 33] on icon "button" at bounding box center [1032, 34] width 9 height 12
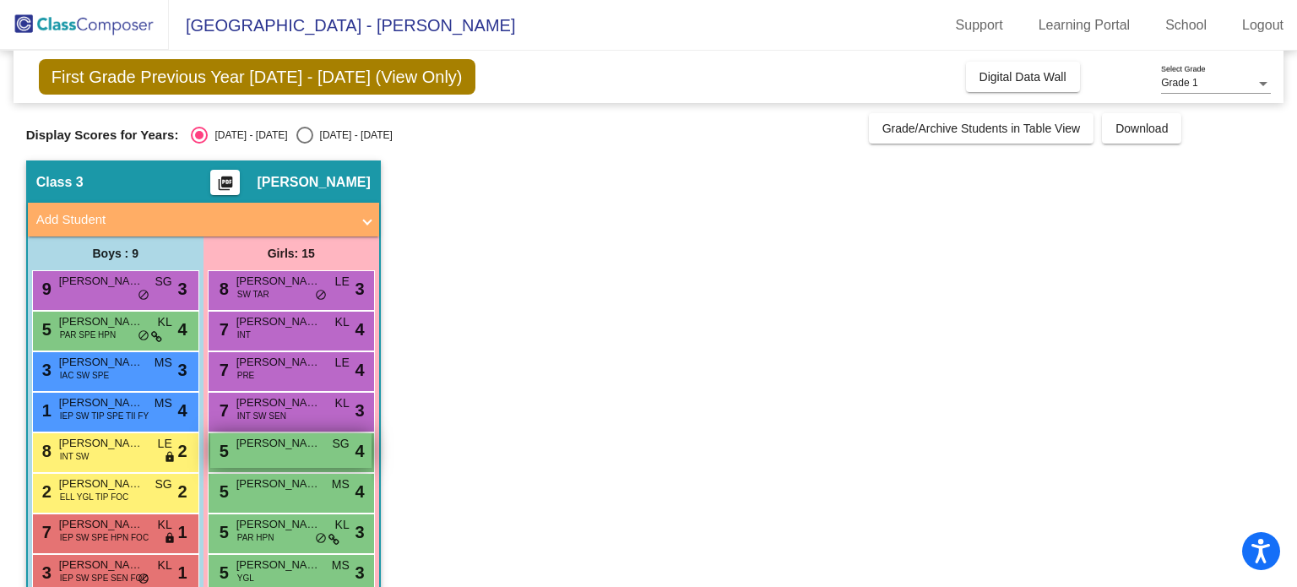
click at [280, 452] on div "5 [PERSON_NAME] SG lock do_not_disturb_alt 4" at bounding box center [290, 450] width 161 height 35
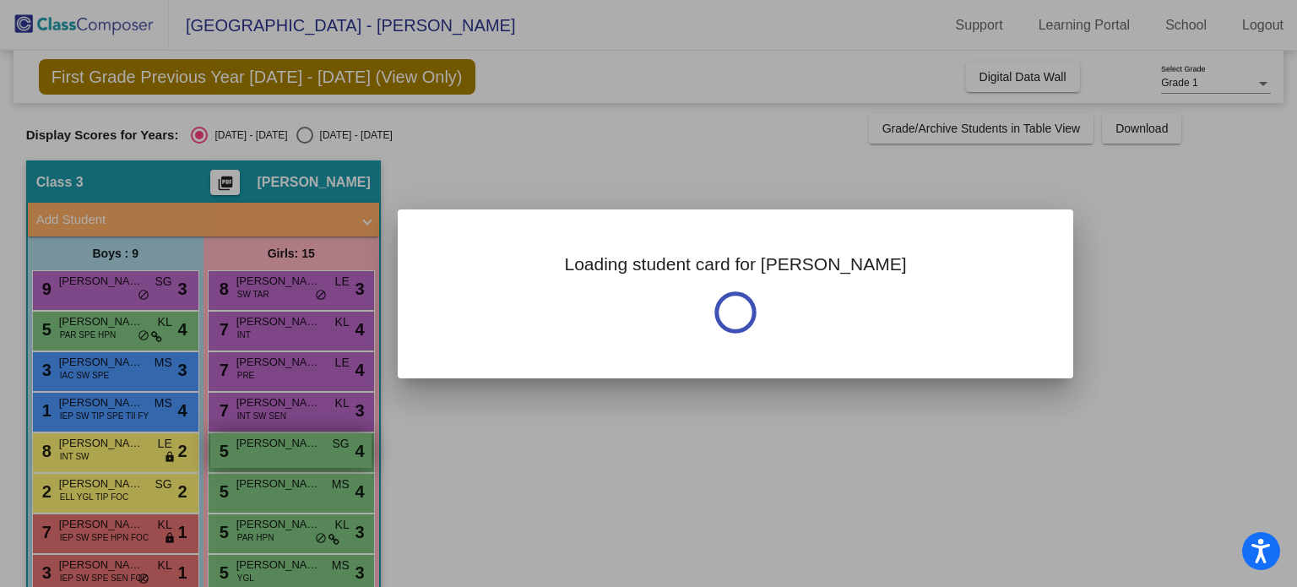
click at [280, 452] on div at bounding box center [648, 293] width 1297 height 587
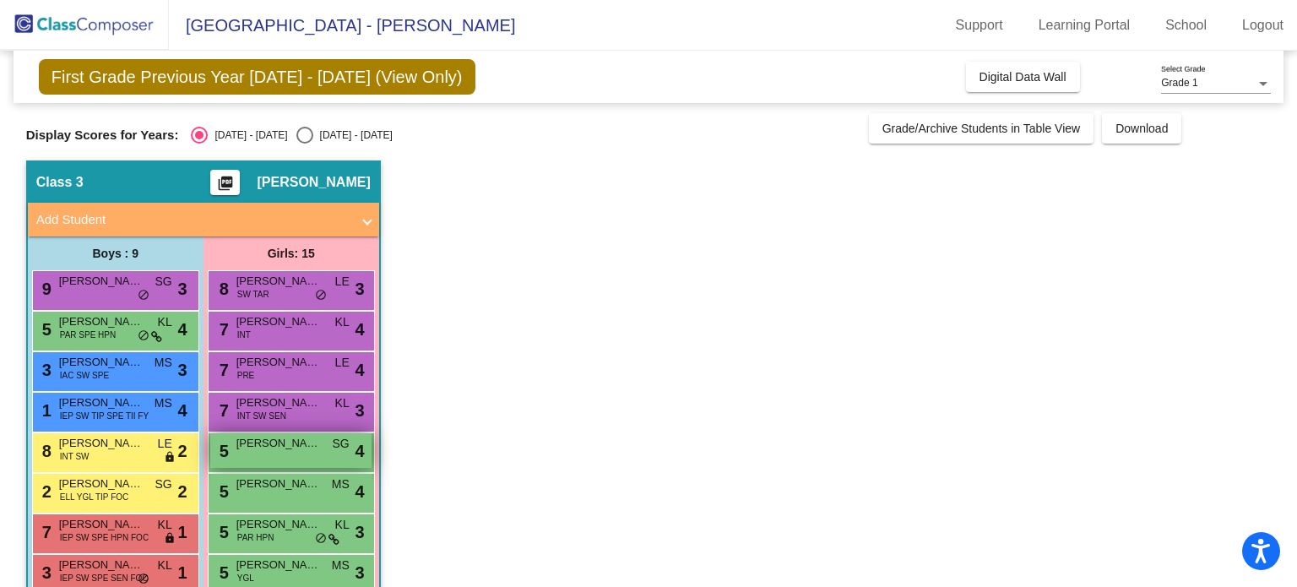
click at [280, 452] on div "5 [PERSON_NAME] SG lock do_not_disturb_alt 4" at bounding box center [290, 450] width 161 height 35
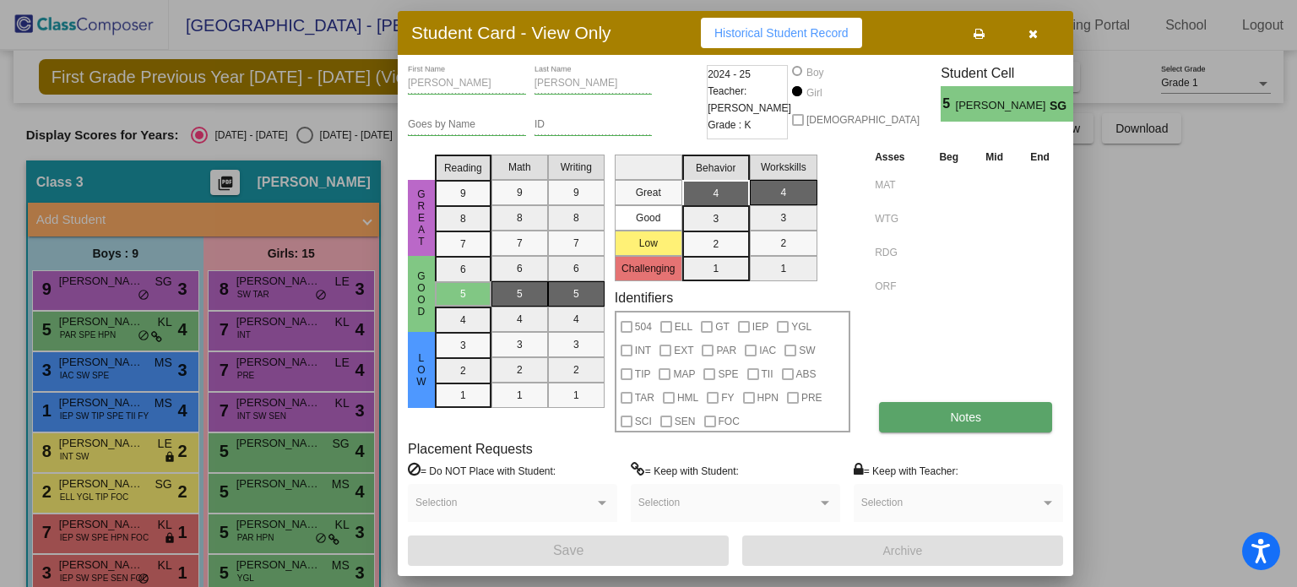
click at [939, 421] on button "Notes" at bounding box center [965, 417] width 173 height 30
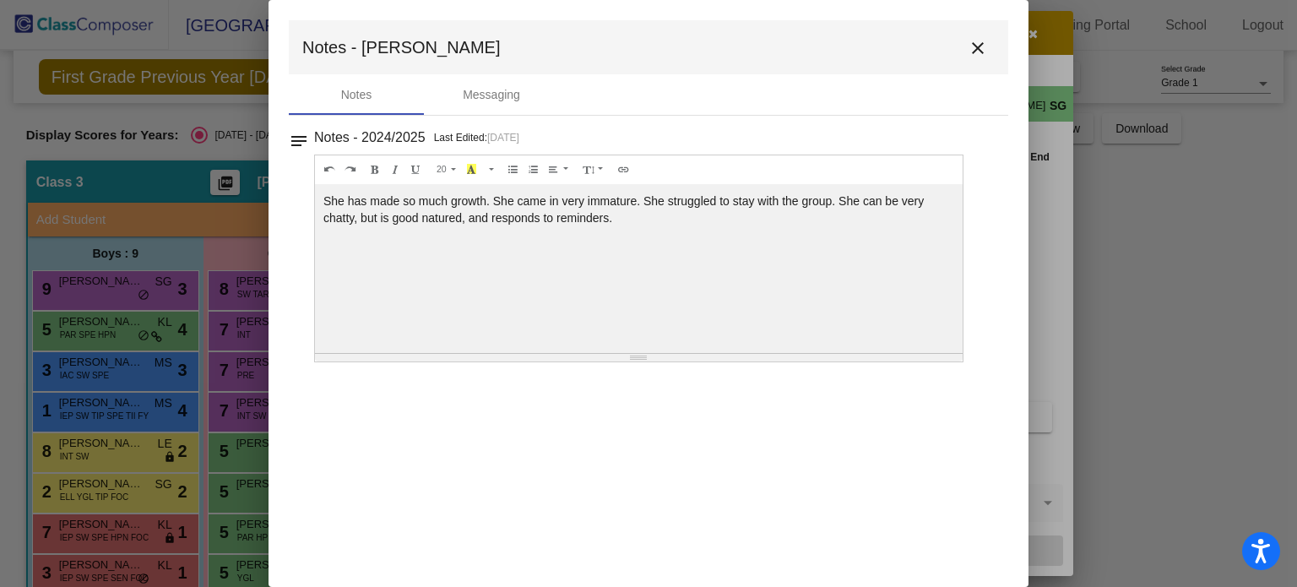
click at [986, 53] on mat-icon "close" at bounding box center [977, 48] width 20 height 20
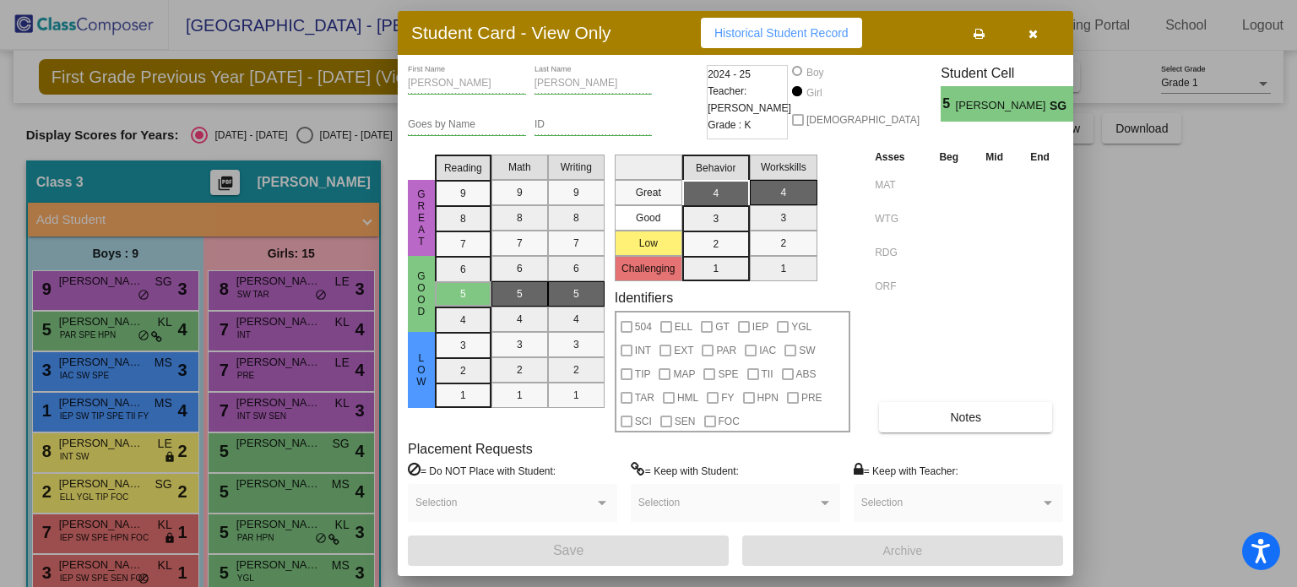
click at [262, 523] on div at bounding box center [648, 293] width 1297 height 587
click at [262, 523] on span "[PERSON_NAME]" at bounding box center [278, 524] width 84 height 17
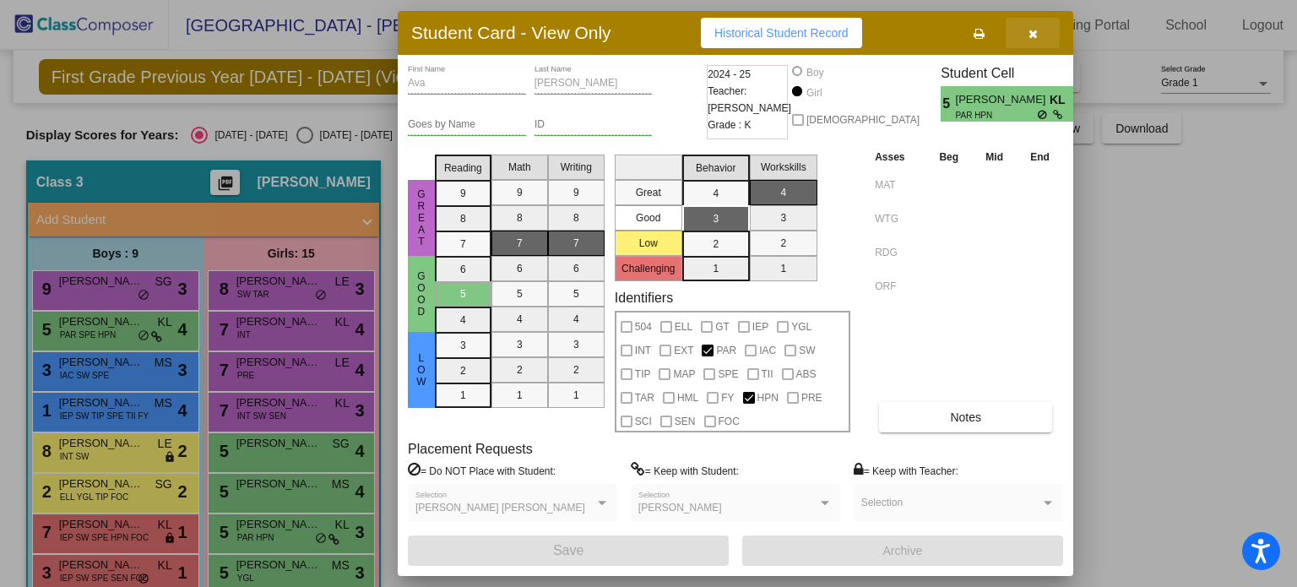
click at [1034, 33] on icon "button" at bounding box center [1032, 34] width 9 height 12
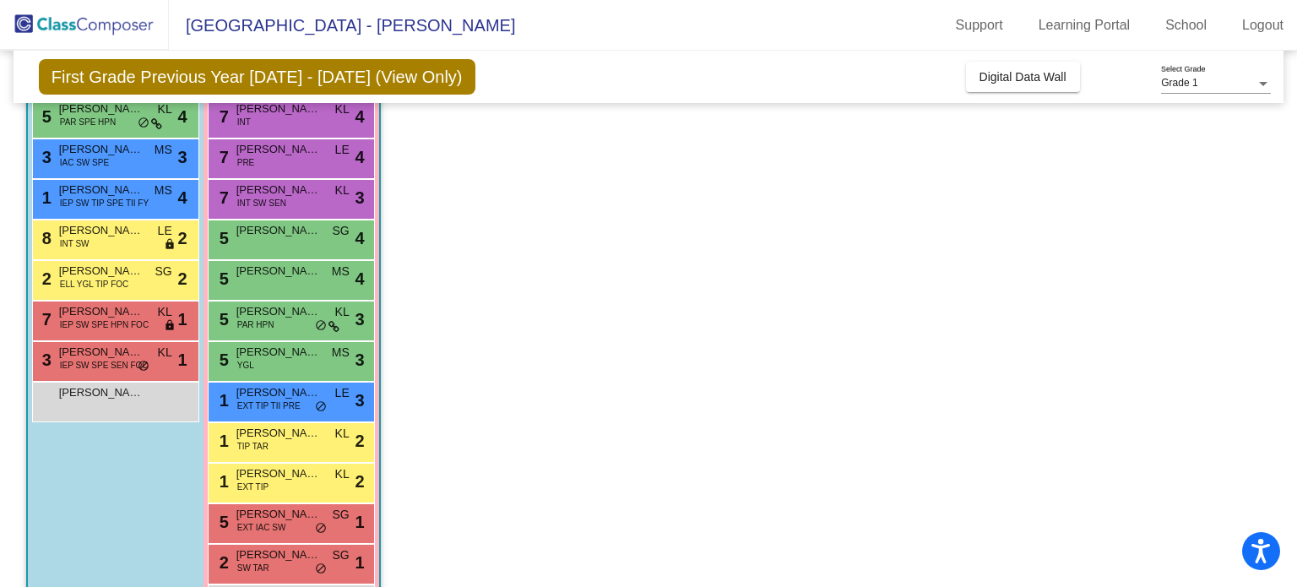
scroll to position [253, 0]
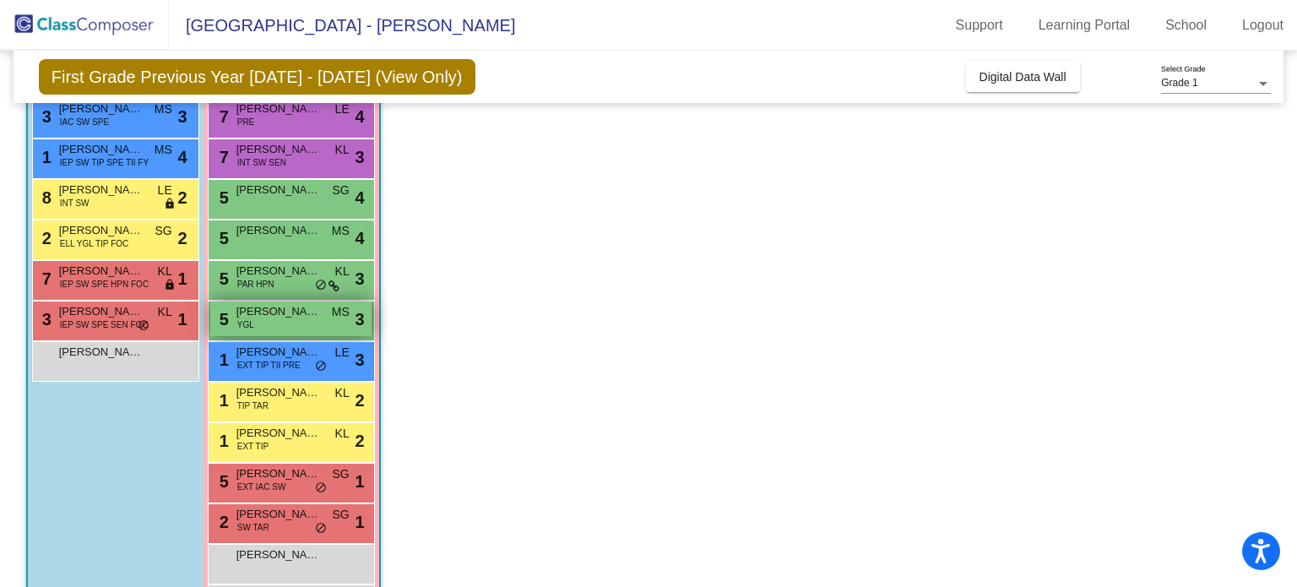
click at [321, 322] on div "5 [PERSON_NAME] YGL MS lock do_not_disturb_alt 3" at bounding box center [290, 318] width 161 height 35
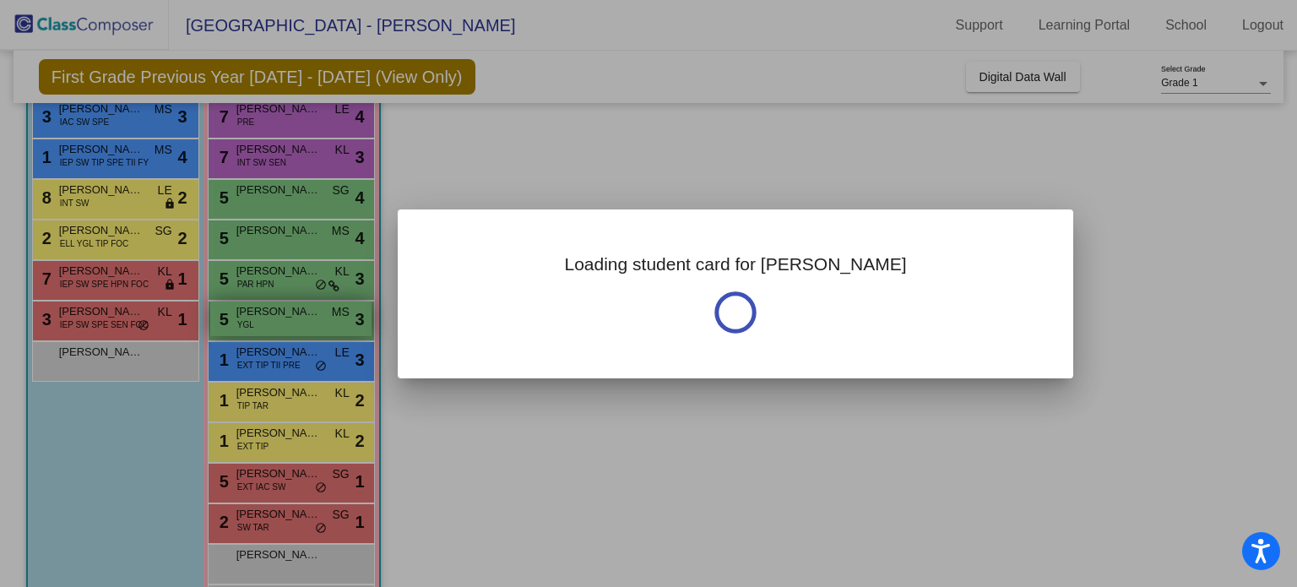
click at [321, 322] on div at bounding box center [648, 293] width 1297 height 587
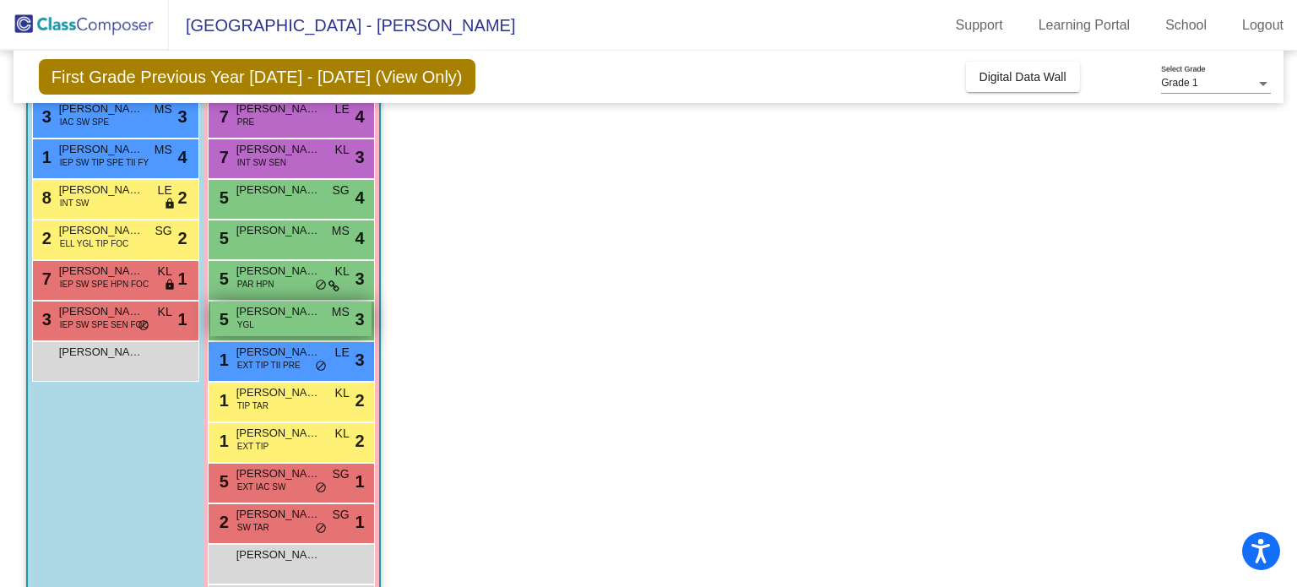
click at [321, 321] on div "5 [PERSON_NAME] YGL MS lock do_not_disturb_alt 3" at bounding box center [290, 318] width 161 height 35
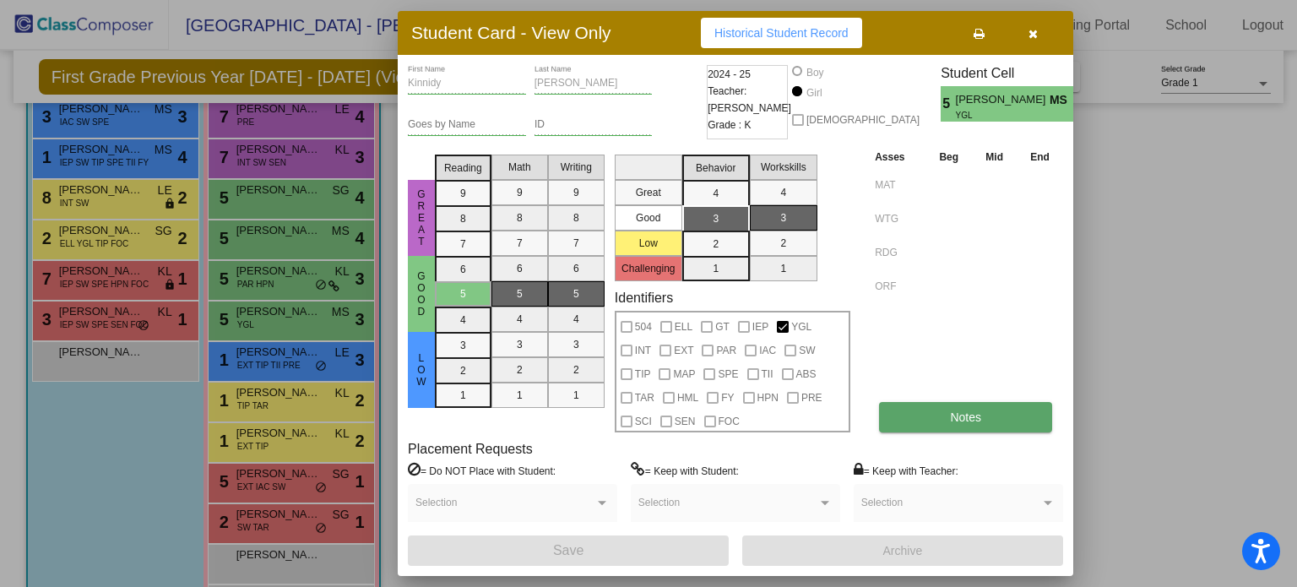
click at [944, 414] on button "Notes" at bounding box center [965, 417] width 173 height 30
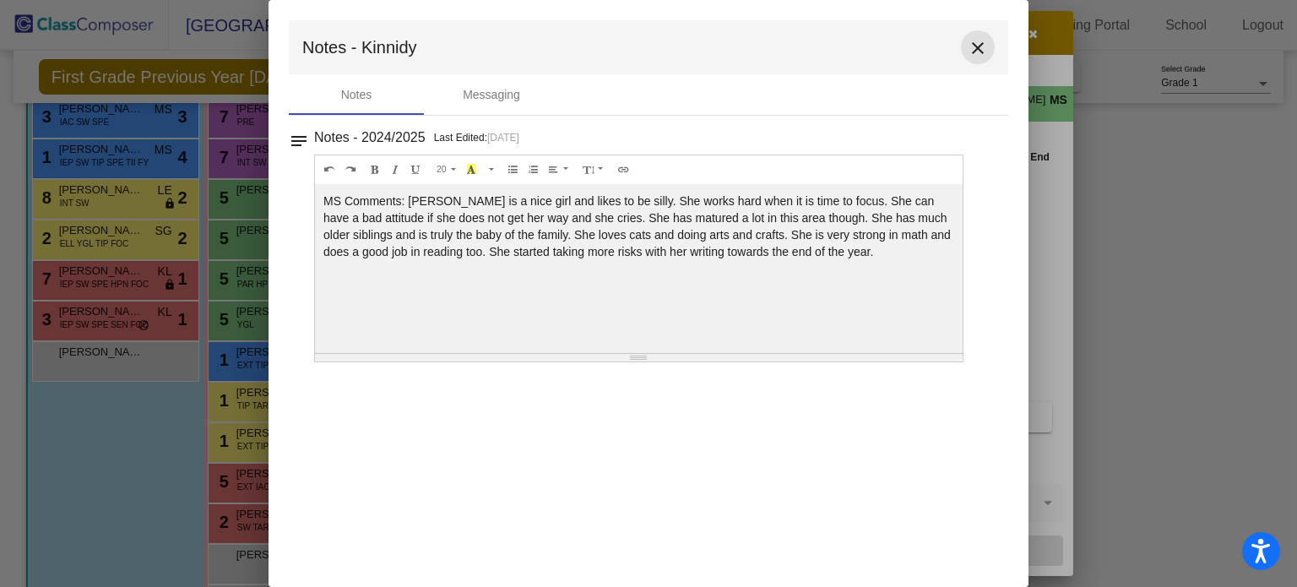
click at [979, 38] on mat-icon "close" at bounding box center [977, 48] width 20 height 20
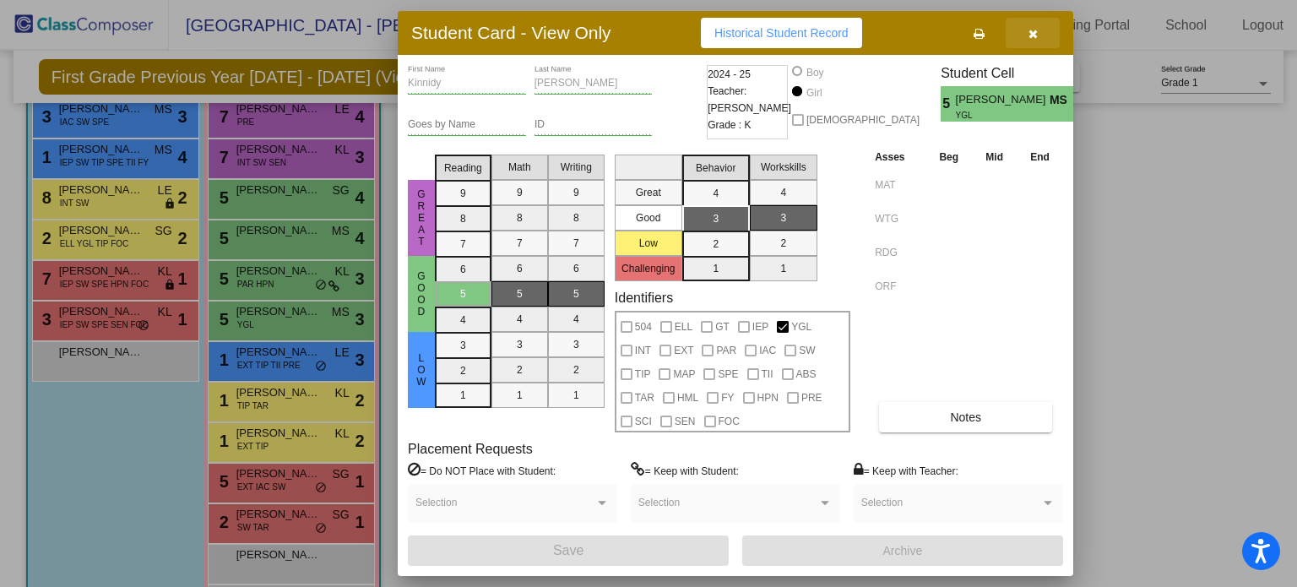
click at [1029, 33] on icon "button" at bounding box center [1032, 34] width 9 height 12
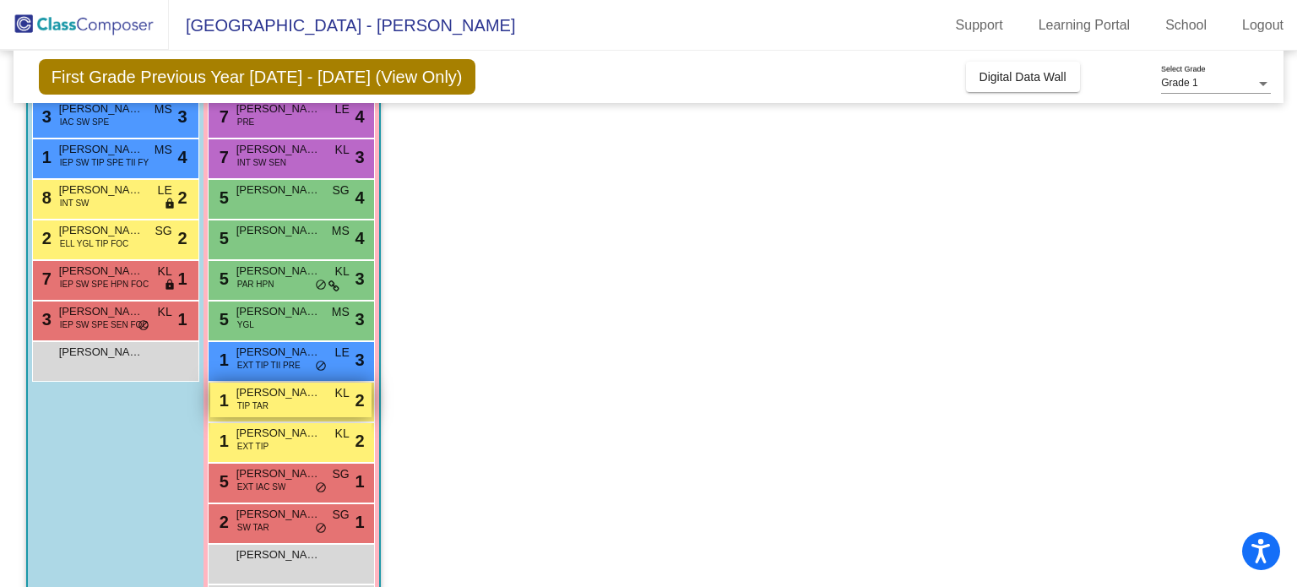
click at [298, 404] on div "1 [PERSON_NAME] TIP TAR KL lock do_not_disturb_alt 2" at bounding box center [290, 399] width 161 height 35
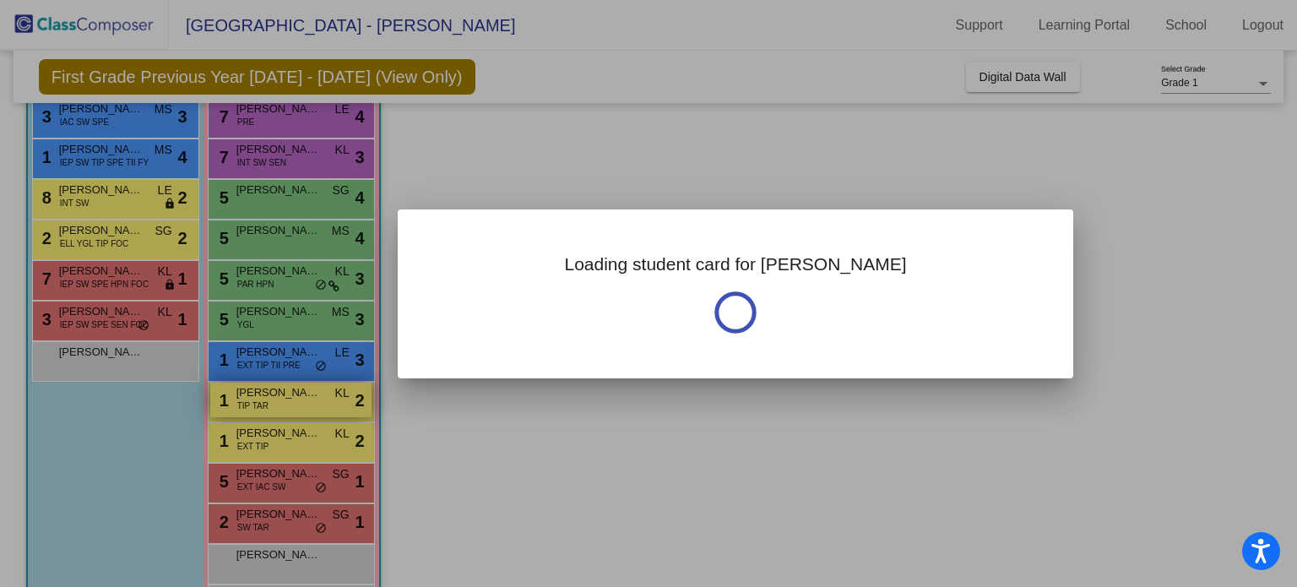
click at [298, 404] on div at bounding box center [648, 293] width 1297 height 587
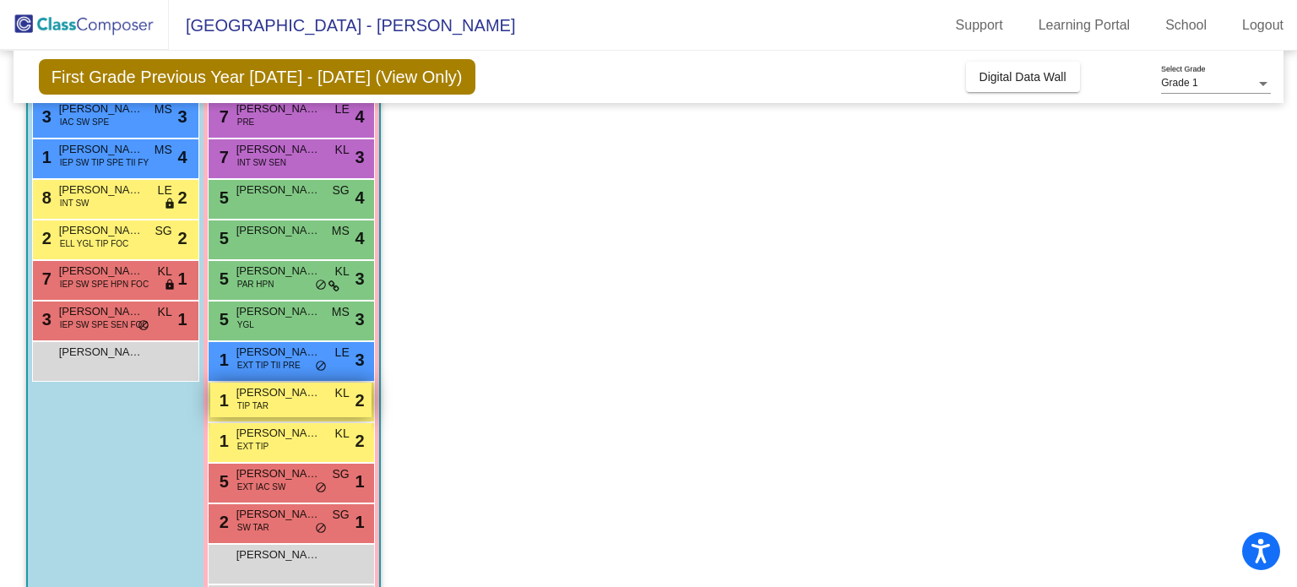
click at [298, 404] on div "1 [PERSON_NAME] TIP TAR KL lock do_not_disturb_alt 2" at bounding box center [290, 399] width 161 height 35
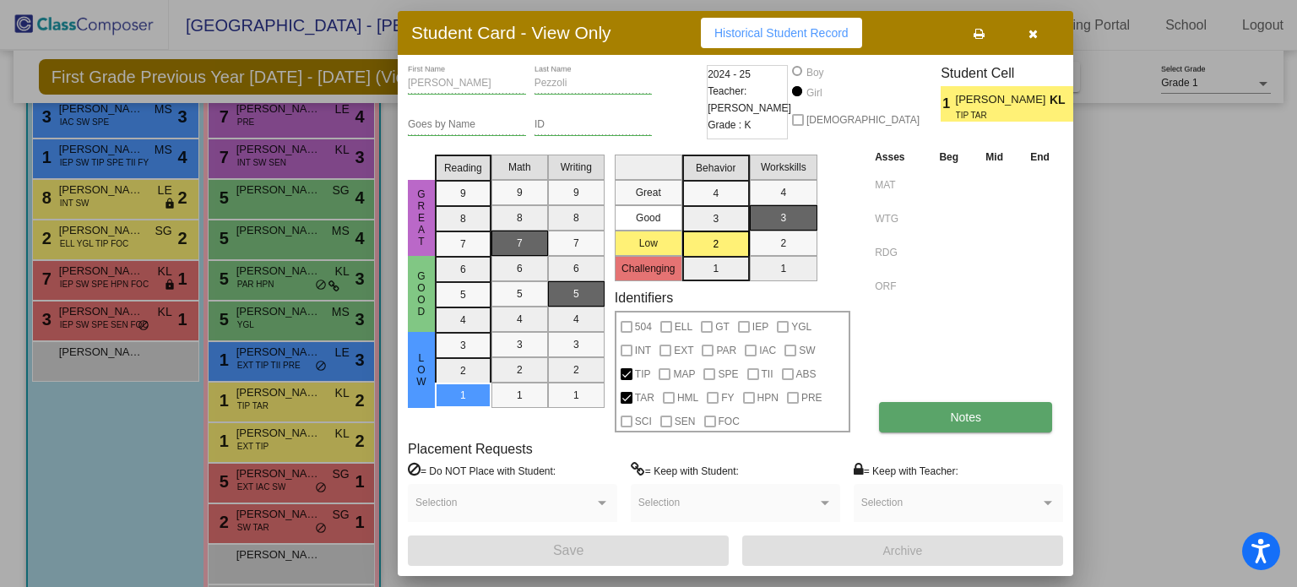
click at [939, 417] on button "Notes" at bounding box center [965, 417] width 173 height 30
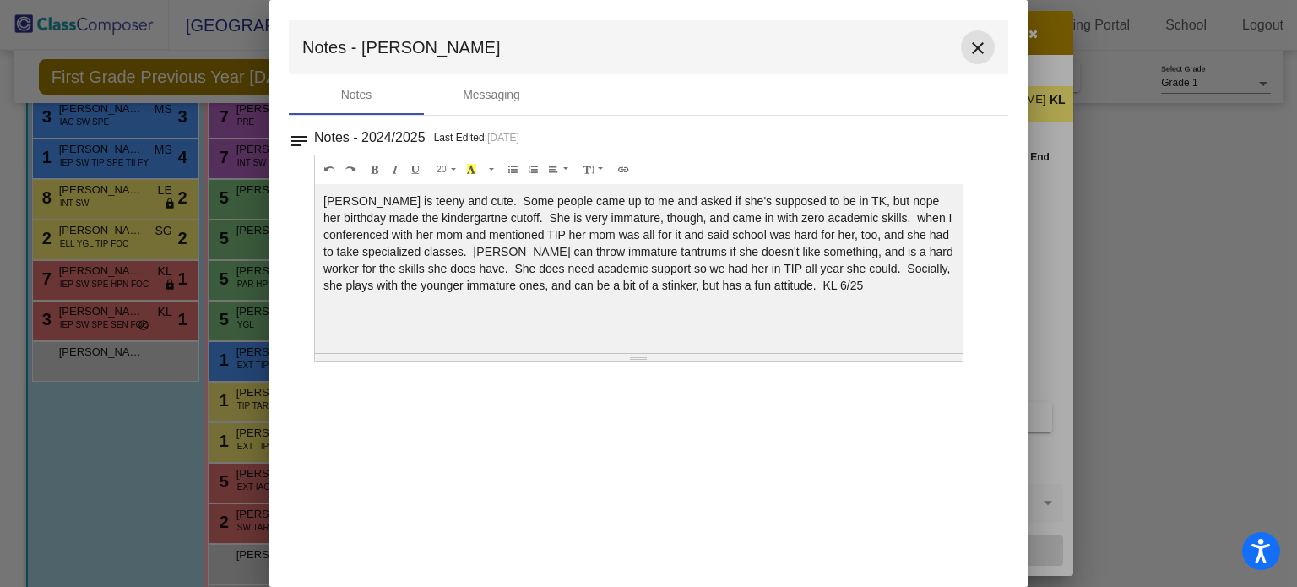
click at [977, 43] on mat-icon "close" at bounding box center [977, 48] width 20 height 20
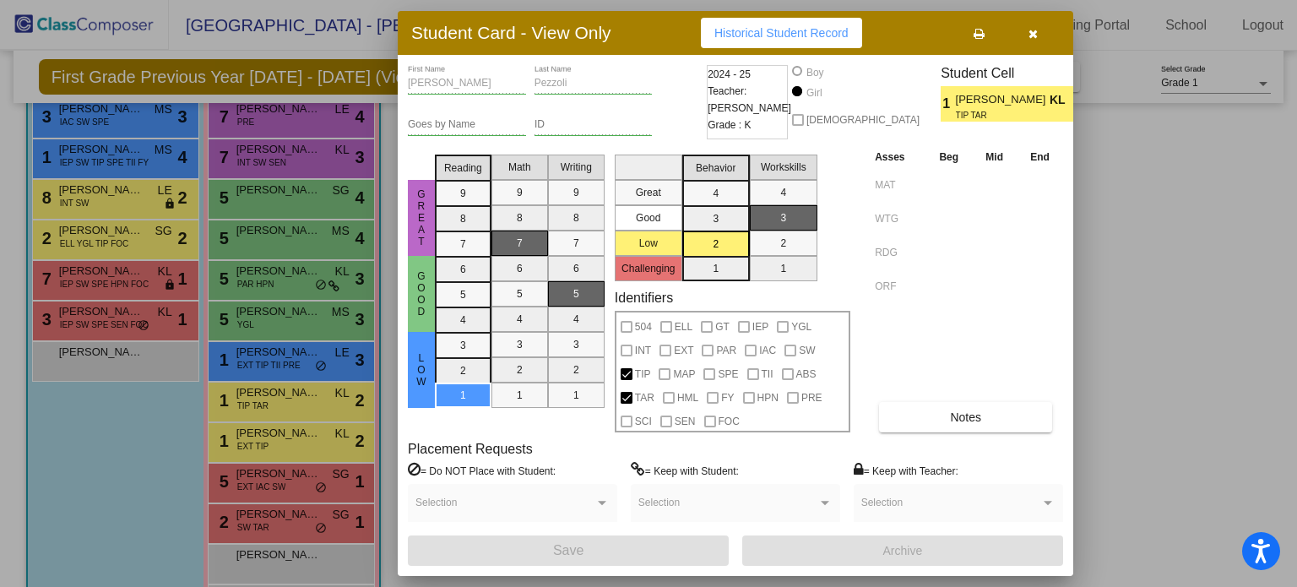
click at [1032, 37] on icon "button" at bounding box center [1032, 34] width 9 height 12
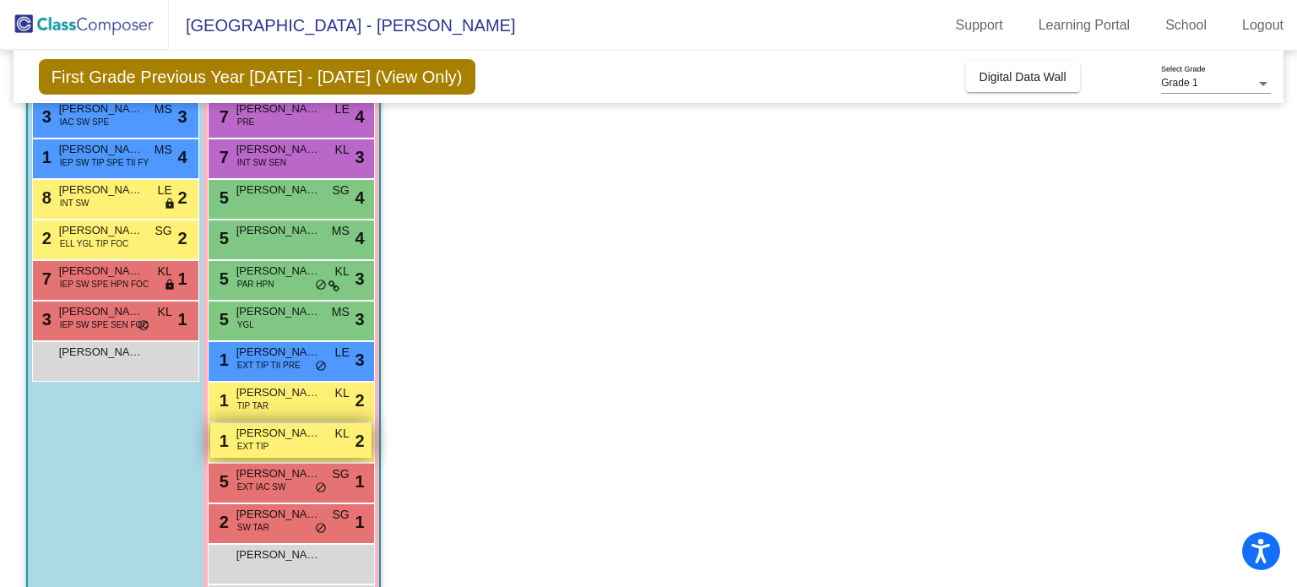
click at [295, 439] on span "[PERSON_NAME]" at bounding box center [278, 433] width 84 height 17
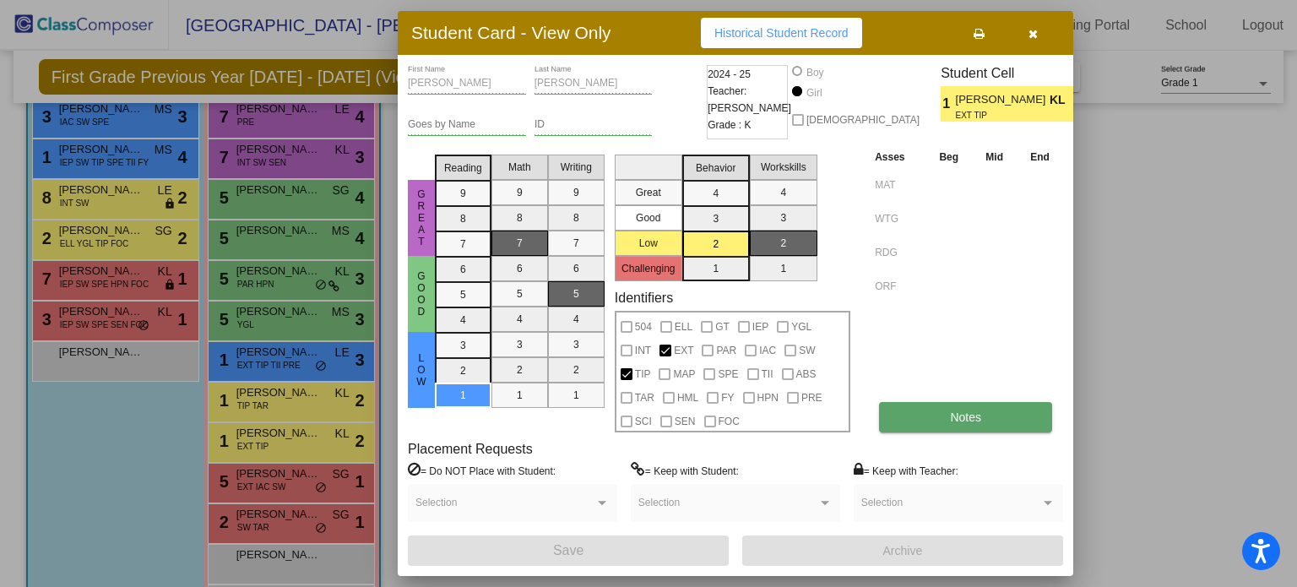
click at [959, 406] on button "Notes" at bounding box center [965, 417] width 173 height 30
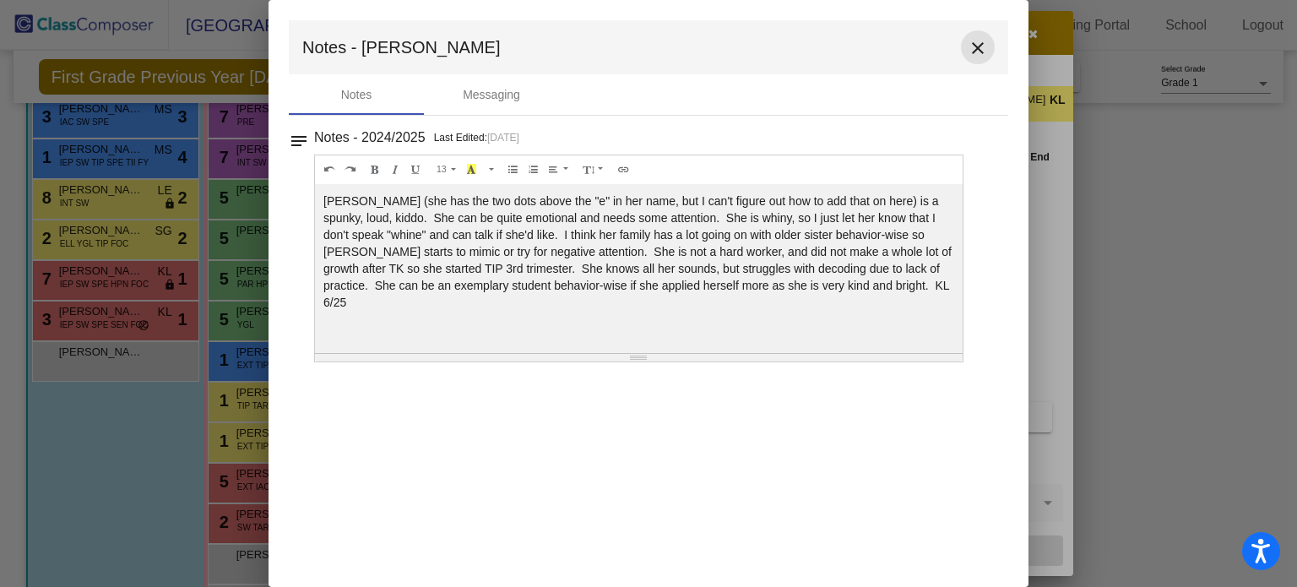
click at [972, 49] on mat-icon "close" at bounding box center [977, 48] width 20 height 20
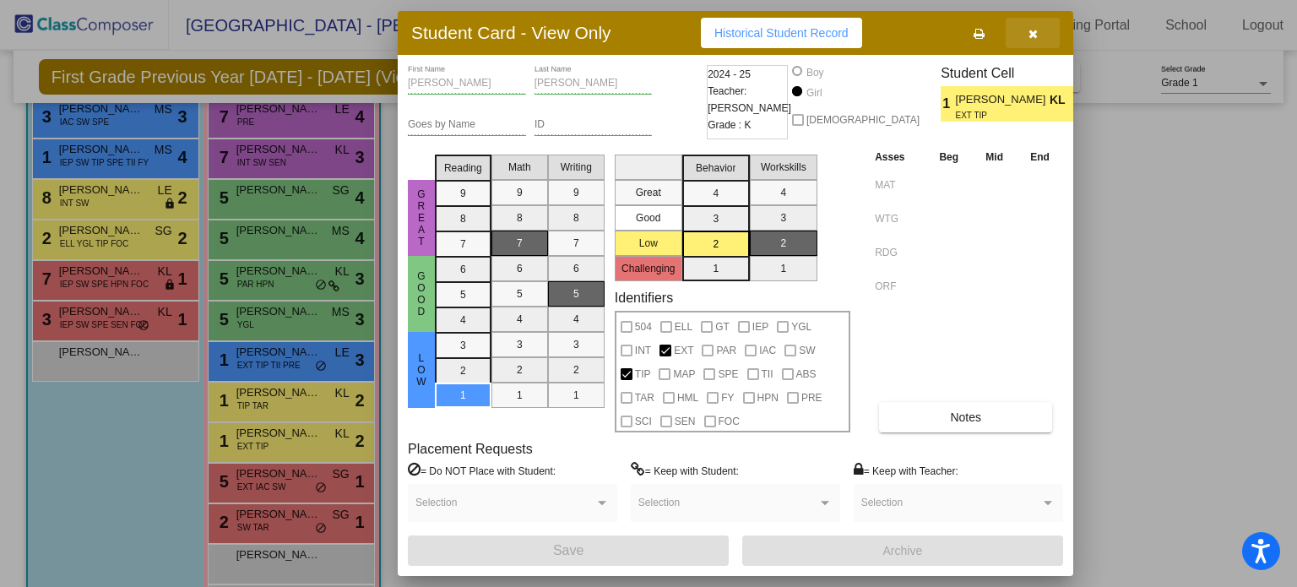
click at [1037, 33] on button "button" at bounding box center [1032, 33] width 54 height 30
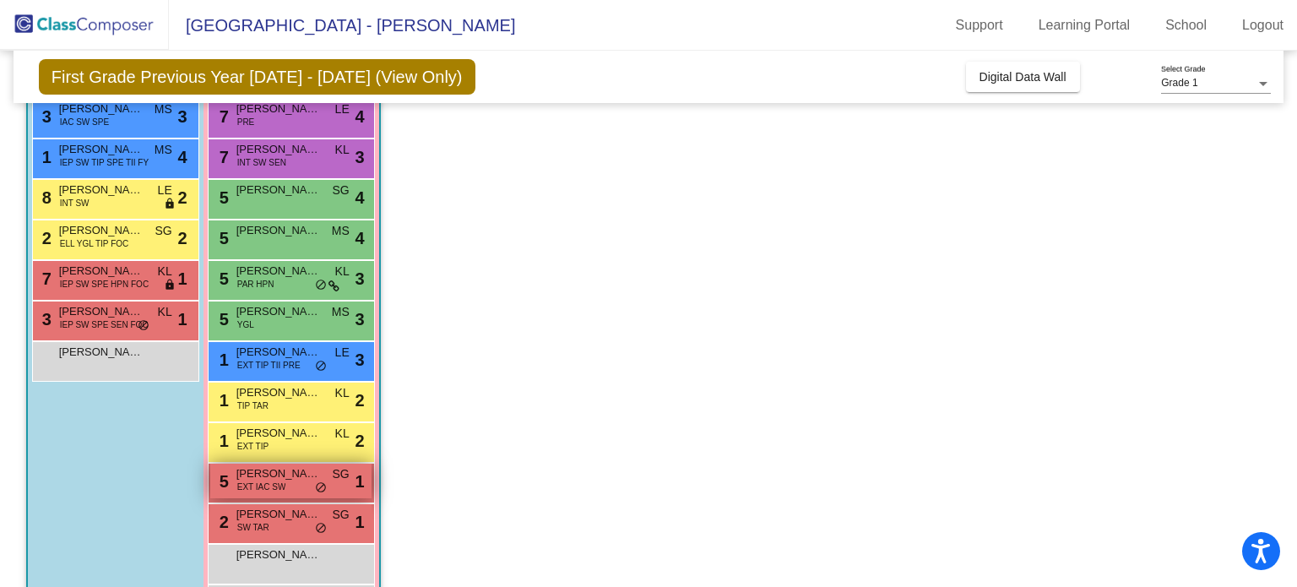
click at [268, 485] on span "EXT IAC SW" at bounding box center [261, 486] width 49 height 13
click at [284, 474] on span "[PERSON_NAME]" at bounding box center [278, 473] width 84 height 17
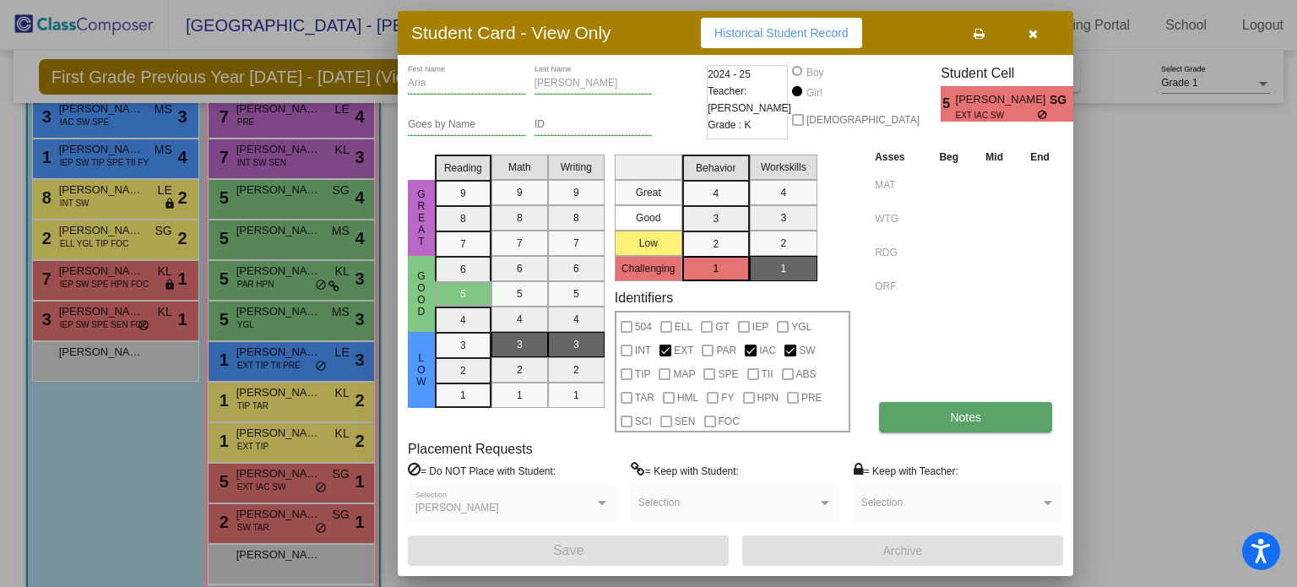
click at [983, 420] on button "Notes" at bounding box center [965, 417] width 173 height 30
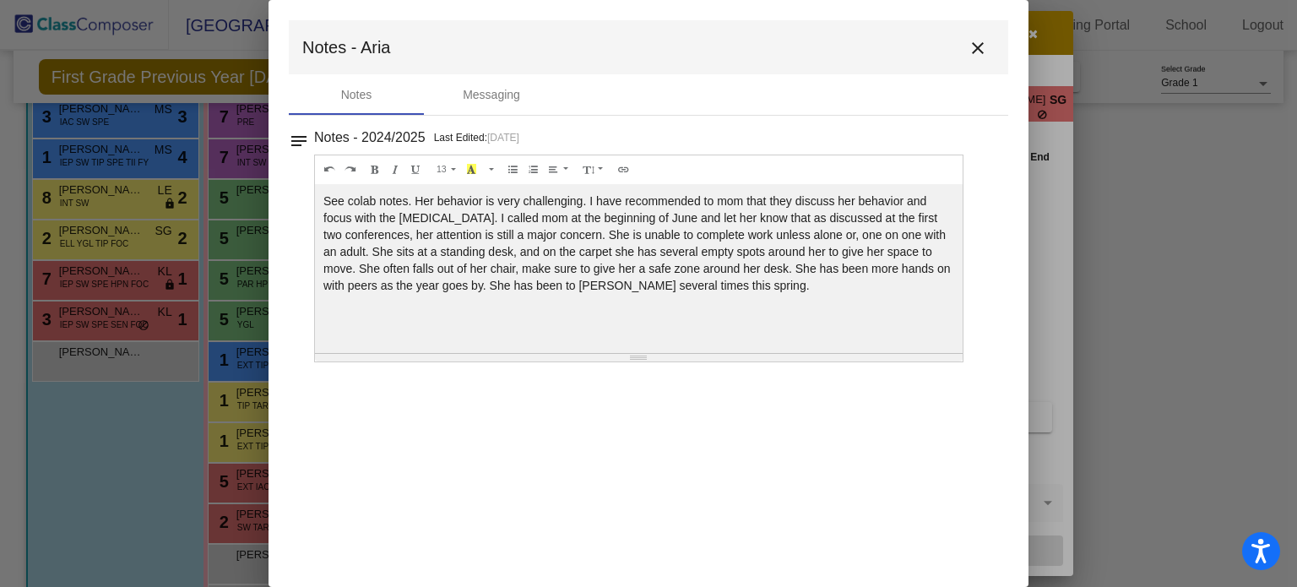
click at [976, 48] on mat-icon "close" at bounding box center [977, 48] width 20 height 20
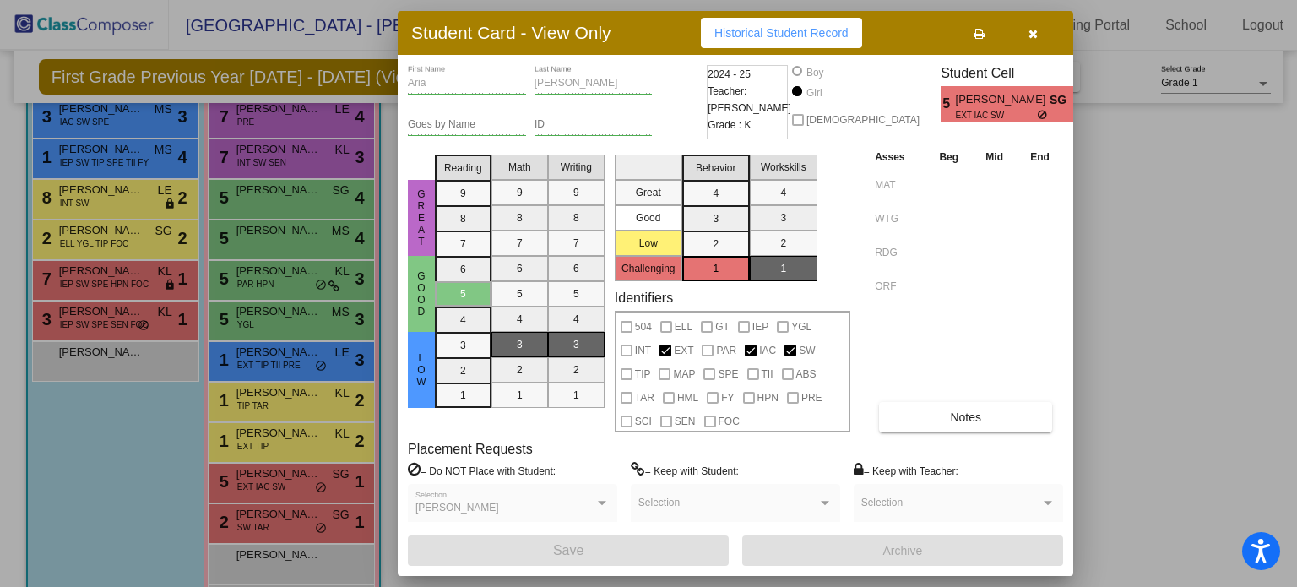
click at [1037, 38] on icon "button" at bounding box center [1032, 34] width 9 height 12
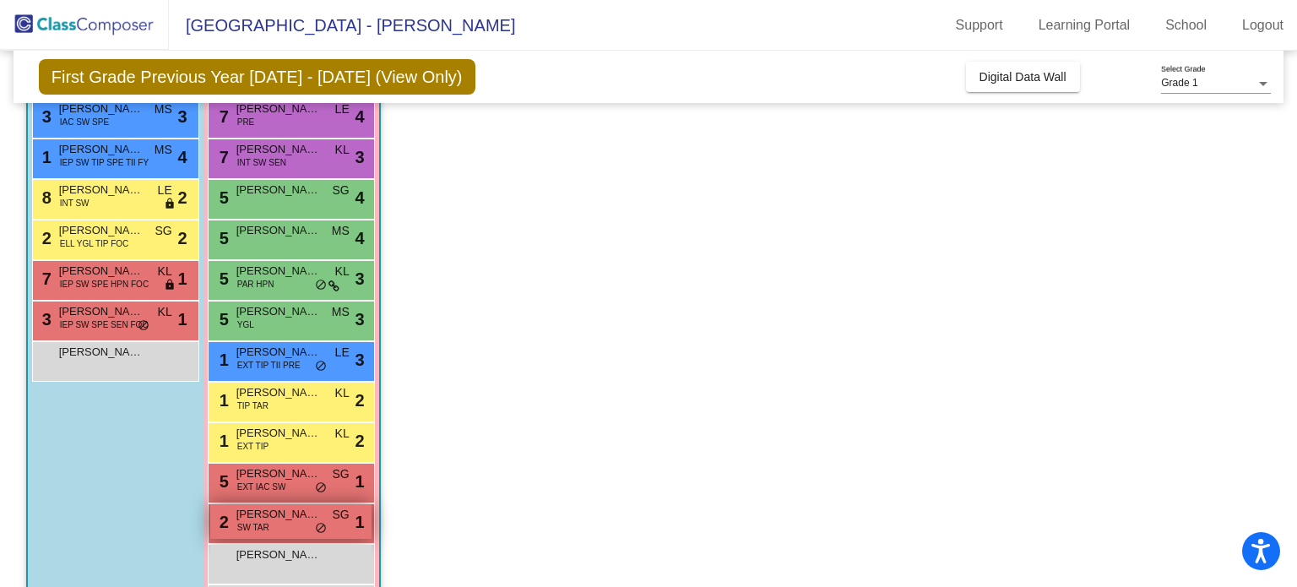
click at [283, 515] on span "[PERSON_NAME]" at bounding box center [278, 514] width 84 height 17
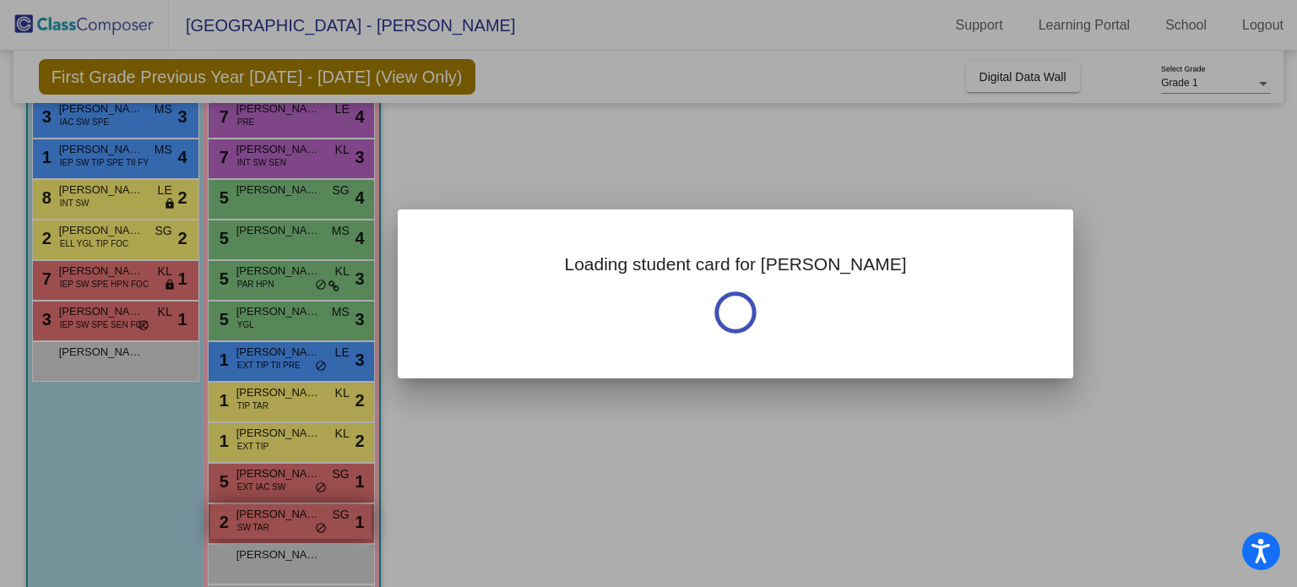
click at [283, 515] on div at bounding box center [648, 293] width 1297 height 587
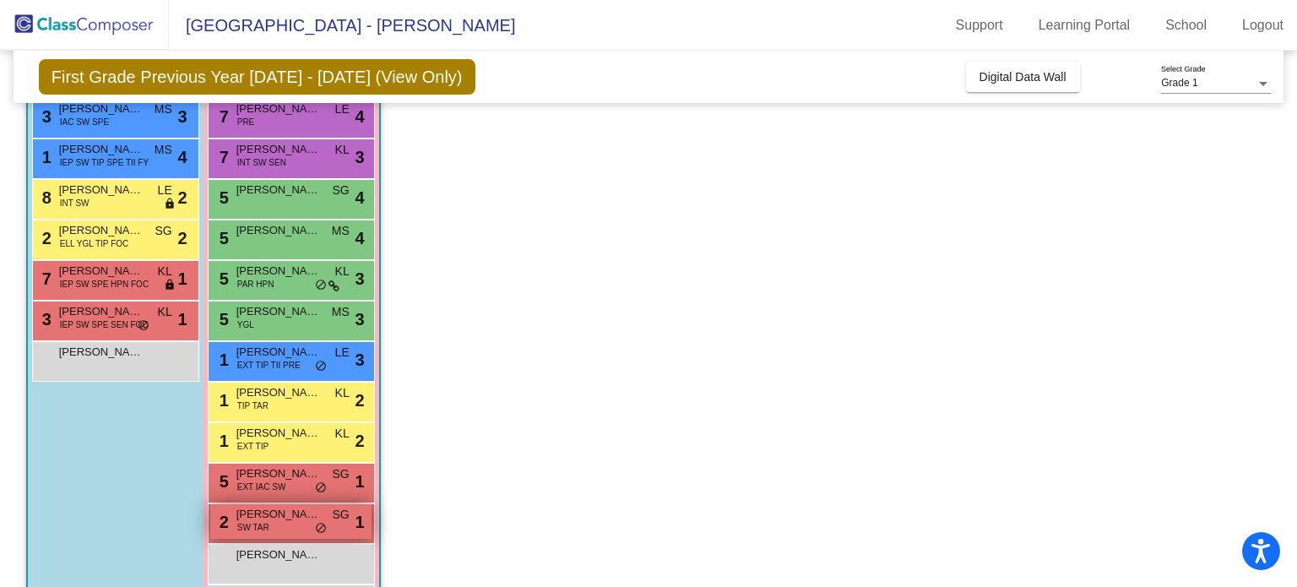
click at [277, 522] on div "2 [PERSON_NAME] SW TAR SG lock do_not_disturb_alt 1" at bounding box center [290, 521] width 161 height 35
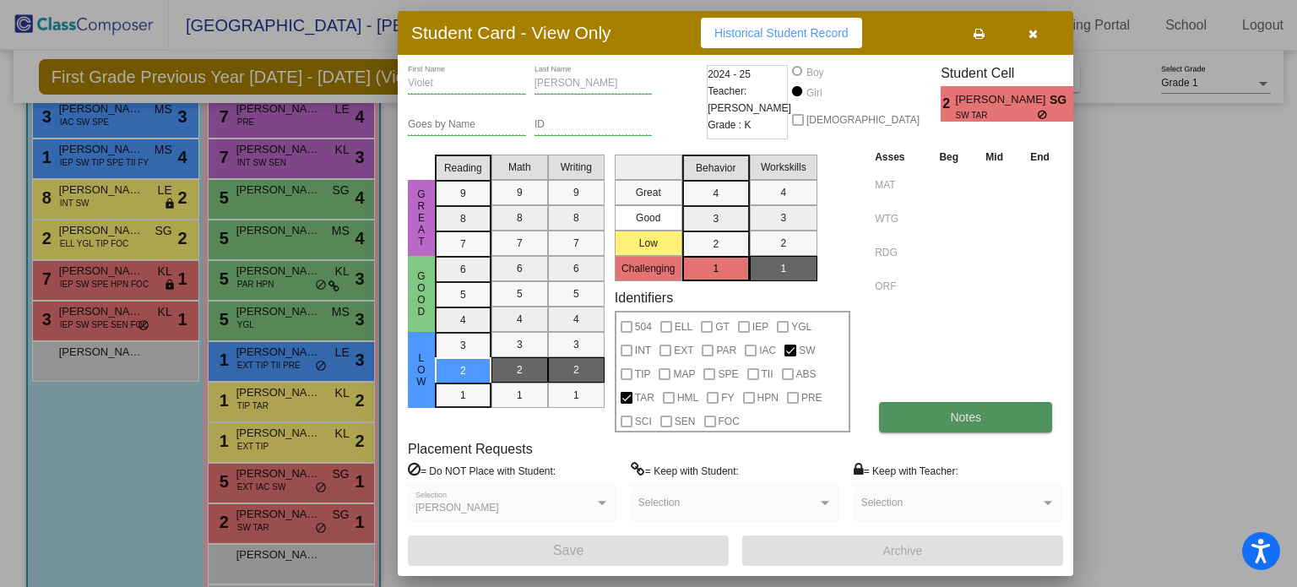
click at [958, 414] on span "Notes" at bounding box center [965, 417] width 31 height 14
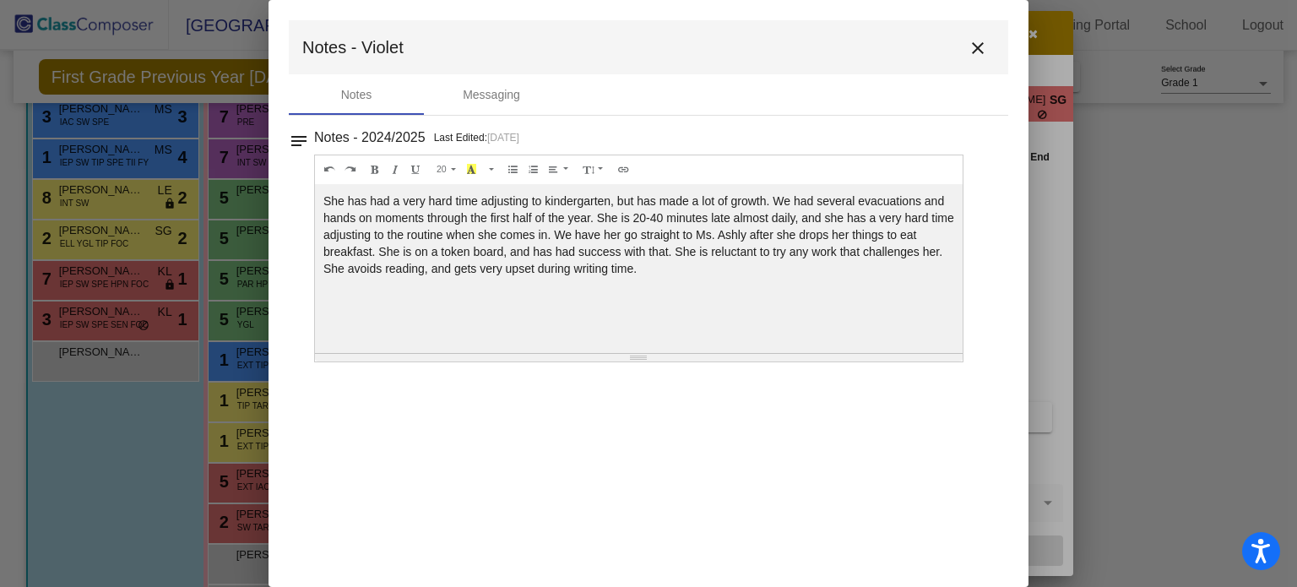
click at [983, 41] on mat-icon "close" at bounding box center [977, 48] width 20 height 20
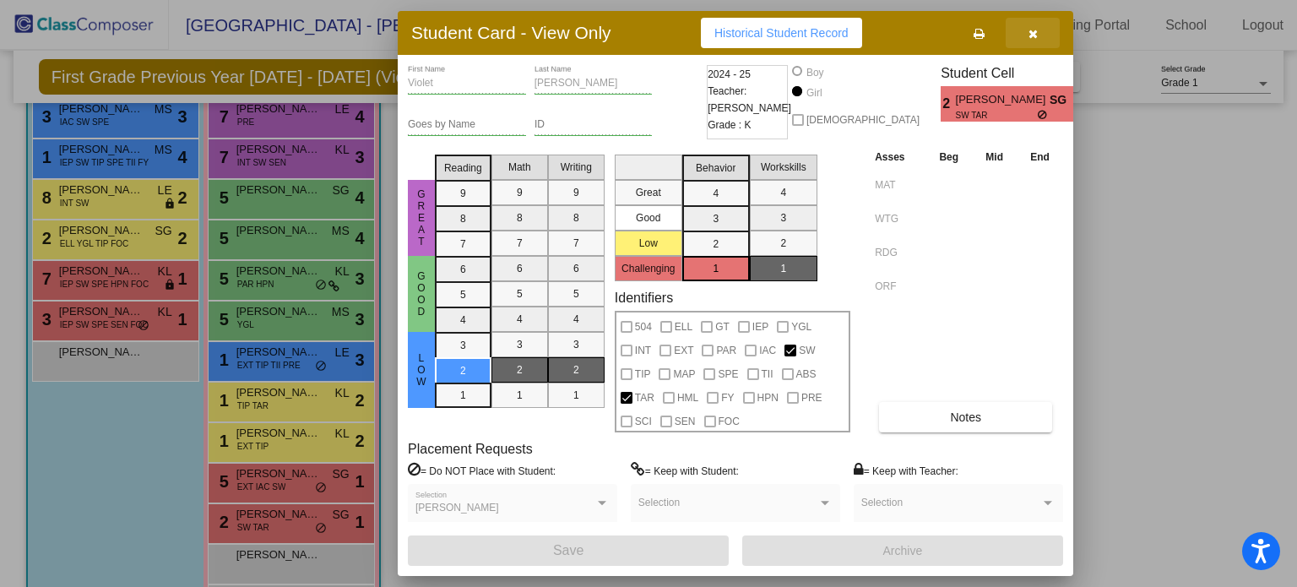
click at [1035, 32] on icon "button" at bounding box center [1032, 34] width 9 height 12
